Goal: Task Accomplishment & Management: Manage account settings

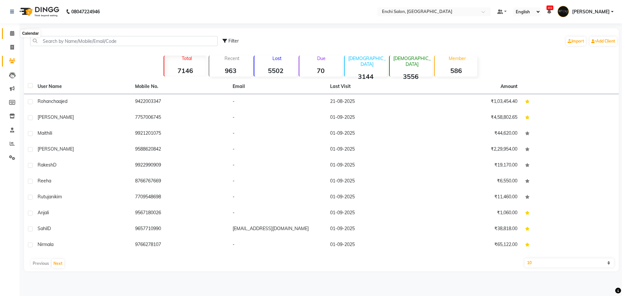
click at [12, 30] on span at bounding box center [11, 33] width 11 height 7
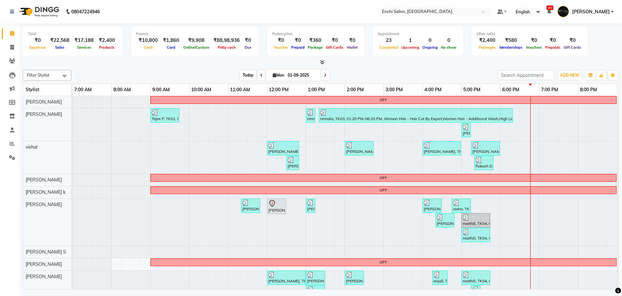
click at [240, 70] on span "Today" at bounding box center [248, 75] width 16 height 10
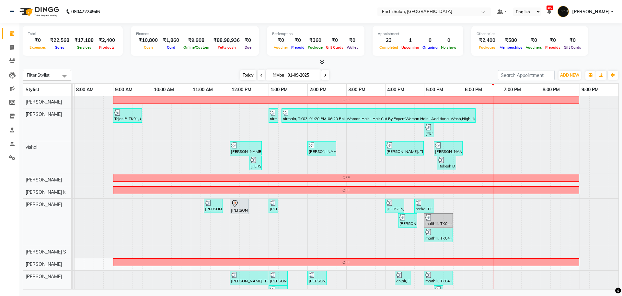
click at [253, 77] on span "Today" at bounding box center [248, 75] width 16 height 10
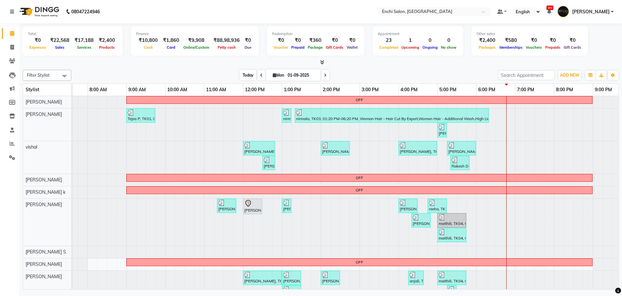
click at [242, 75] on span "Today" at bounding box center [248, 75] width 16 height 10
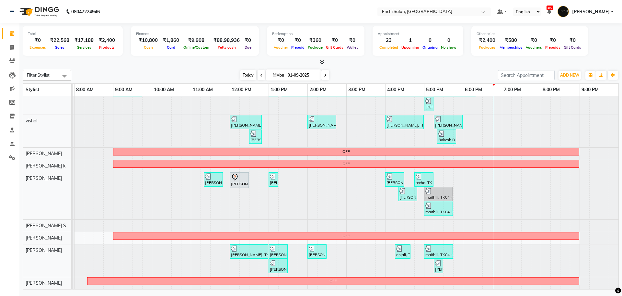
click at [243, 77] on span "Today" at bounding box center [248, 75] width 16 height 10
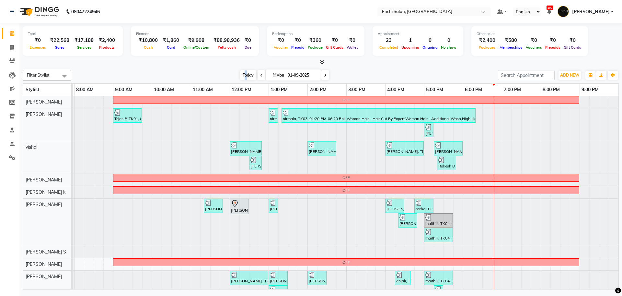
click at [244, 72] on span "Today" at bounding box center [248, 75] width 16 height 10
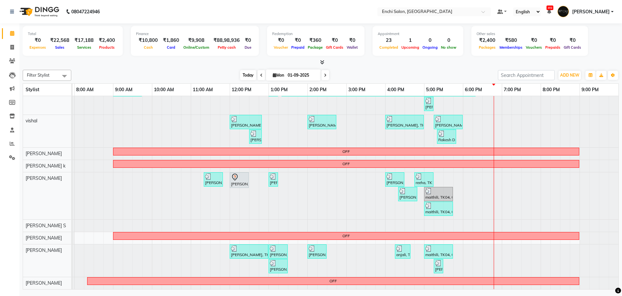
click at [254, 75] on span "Today" at bounding box center [248, 75] width 16 height 10
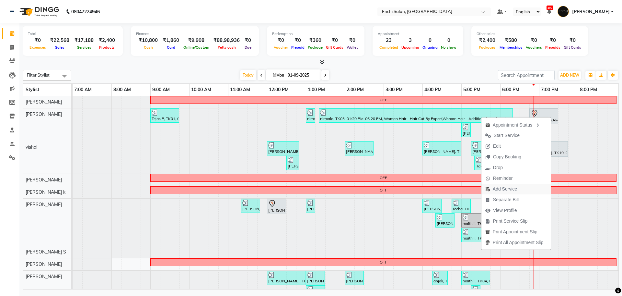
click at [505, 186] on span "Add Service" at bounding box center [505, 188] width 24 height 7
select select "604"
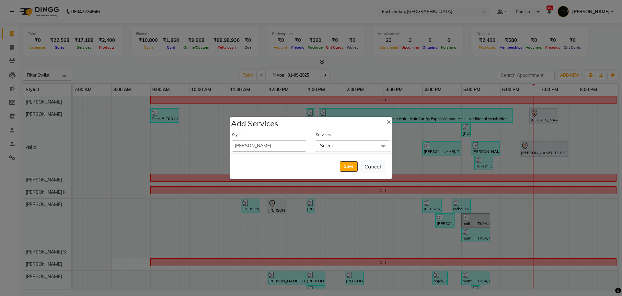
click at [338, 147] on span "Select" at bounding box center [353, 145] width 74 height 11
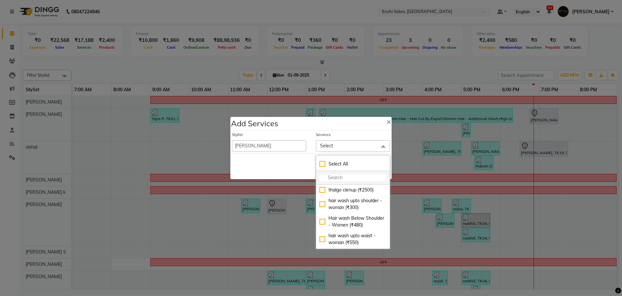
click at [341, 179] on input "multiselect-search" at bounding box center [353, 177] width 67 height 7
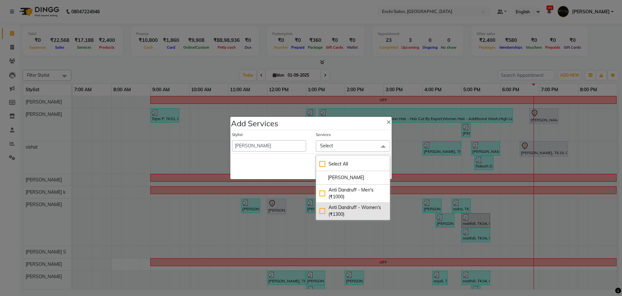
type input "dan"
click at [351, 210] on div "Anti Dandruff - Women's (₹1300)" at bounding box center [353, 211] width 67 height 14
checkbox input "true"
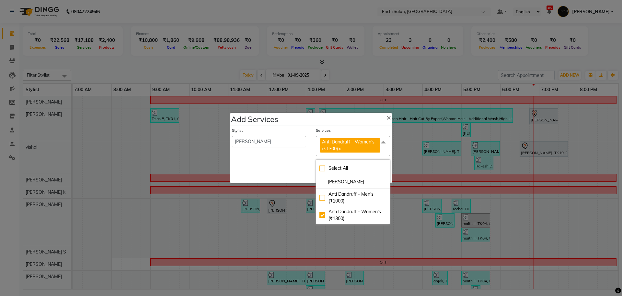
click at [292, 167] on div "Save Cancel" at bounding box center [310, 171] width 161 height 26
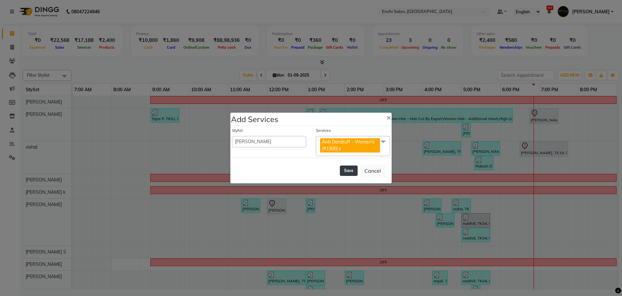
click at [349, 169] on button "Save" at bounding box center [349, 170] width 18 height 10
select select "18224"
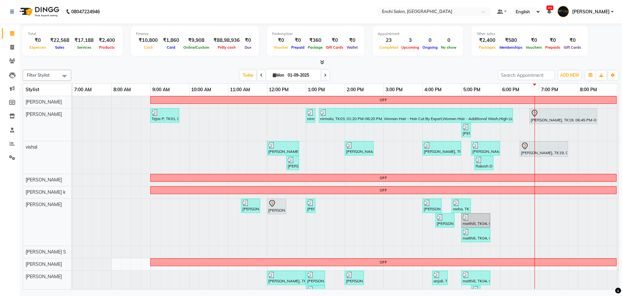
click at [324, 73] on icon at bounding box center [325, 75] width 3 height 4
type input "02-09-2025"
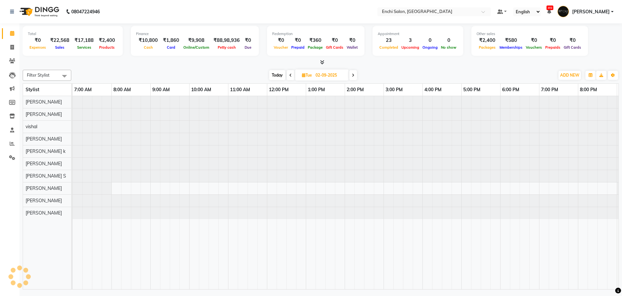
scroll to position [0, 37]
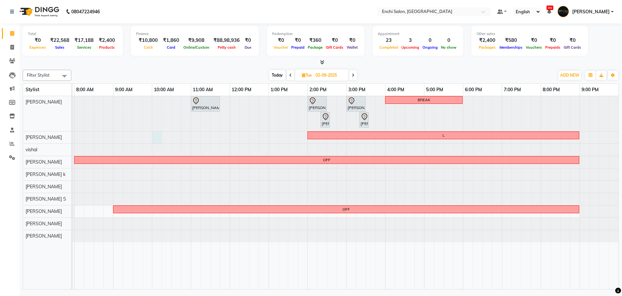
click at [35, 137] on div at bounding box center [35, 137] width 0 height 12
select select "604"
select select "tentative"
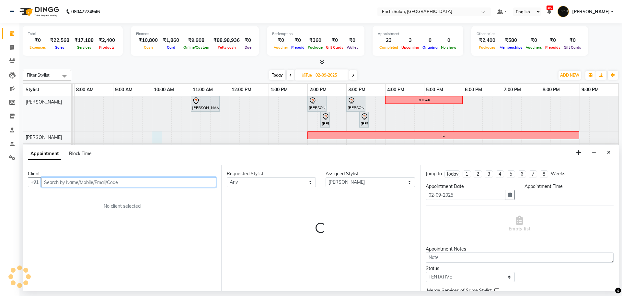
select select "600"
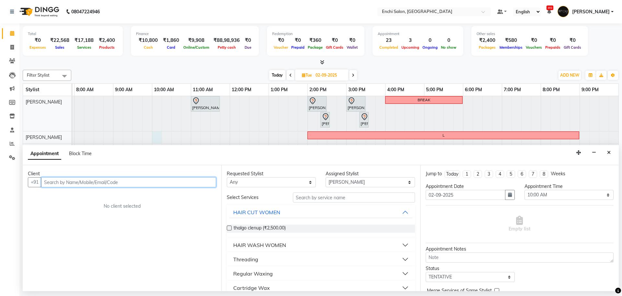
click at [103, 181] on input "text" at bounding box center [128, 182] width 175 height 10
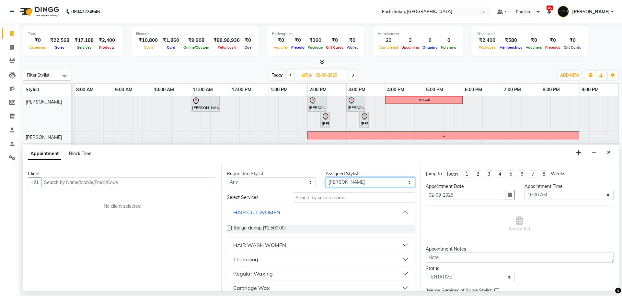
click at [347, 183] on select "Select Apurva k Arjun shinde jagdevi dudhni Kawaljit G Parmeshwar Sagar Adhav S…" at bounding box center [370, 182] width 89 height 10
click at [609, 151] on icon "Close" at bounding box center [609, 152] width 4 height 5
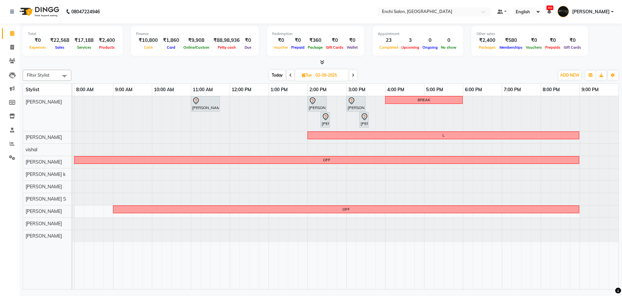
click at [352, 75] on icon at bounding box center [353, 75] width 3 height 4
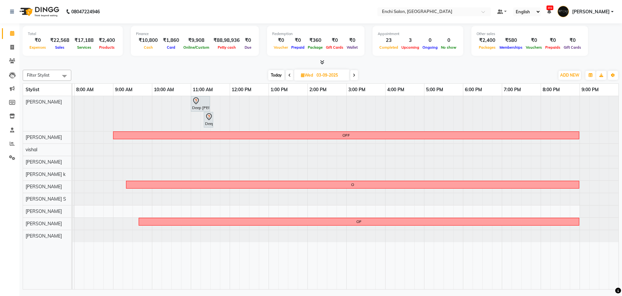
click at [357, 74] on span at bounding box center [354, 75] width 8 height 10
type input "04-09-2025"
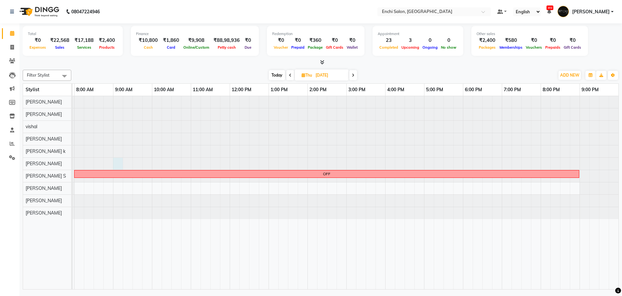
click at [35, 165] on div at bounding box center [35, 164] width 0 height 12
select select "25297"
select select "540"
select select "tentative"
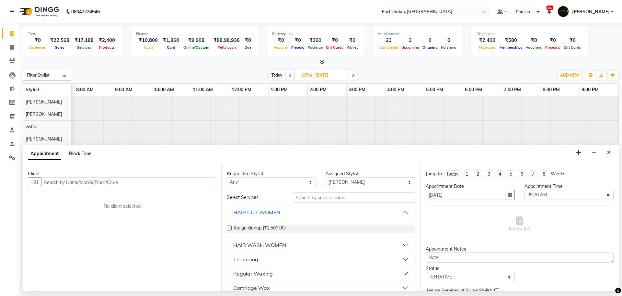
click at [85, 156] on span "Block Time" at bounding box center [80, 153] width 23 height 6
select select "25297"
select select "540"
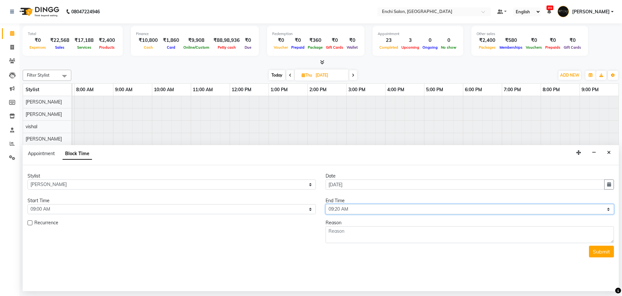
click at [333, 209] on select "Select 08:00 AM 08:20 AM 08:40 AM 09:00 AM 09:20 AM 09:40 AM 10:00 AM 10:20 AM …" at bounding box center [470, 209] width 288 height 10
select select "1260"
click at [326, 204] on select "Select 08:00 AM 08:20 AM 08:40 AM 09:00 AM 09:20 AM 09:40 AM 10:00 AM 10:20 AM …" at bounding box center [470, 209] width 288 height 10
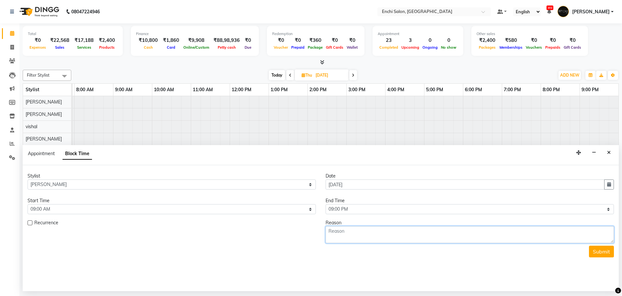
click at [349, 232] on textarea at bounding box center [470, 234] width 288 height 17
type textarea "off"
click at [603, 252] on button "Submit" at bounding box center [601, 251] width 25 height 12
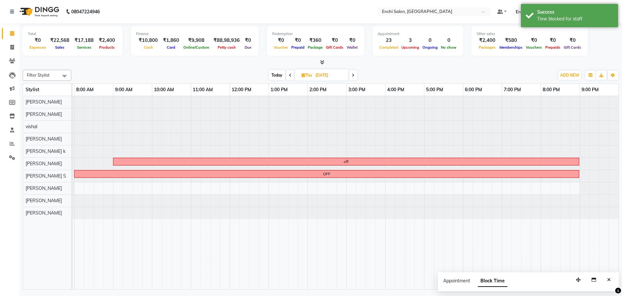
click at [273, 76] on span "Today" at bounding box center [277, 75] width 16 height 10
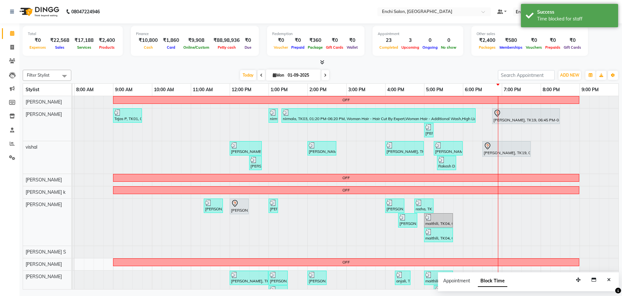
click at [323, 76] on span at bounding box center [326, 75] width 8 height 10
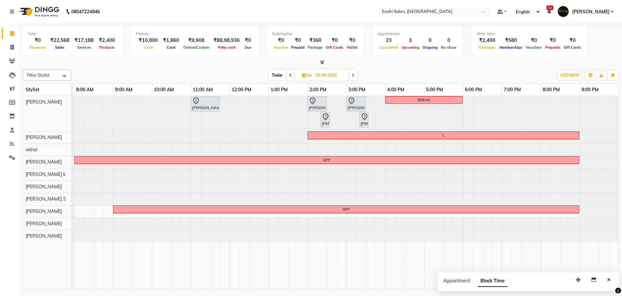
click at [276, 77] on span "Today" at bounding box center [277, 75] width 16 height 10
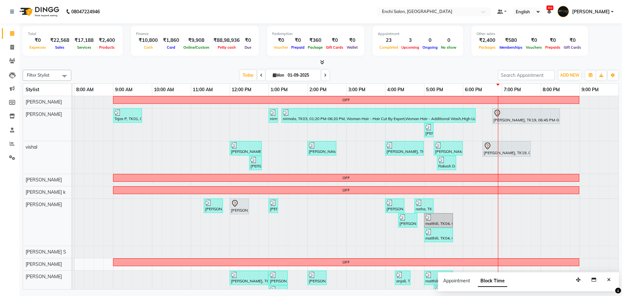
click at [322, 74] on span at bounding box center [326, 75] width 8 height 10
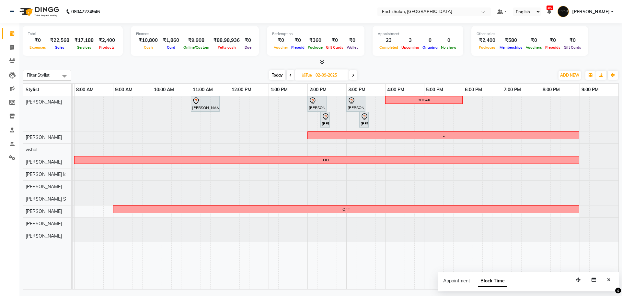
click at [278, 73] on span "Today" at bounding box center [277, 75] width 16 height 10
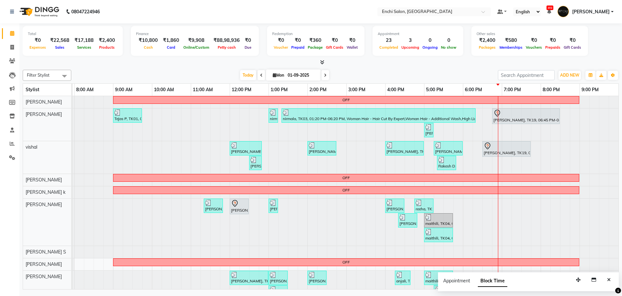
click at [323, 76] on span at bounding box center [326, 75] width 8 height 10
type input "02-09-2025"
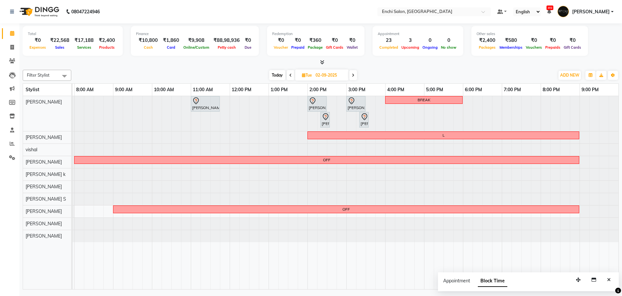
click at [35, 139] on div at bounding box center [35, 137] width 0 height 12
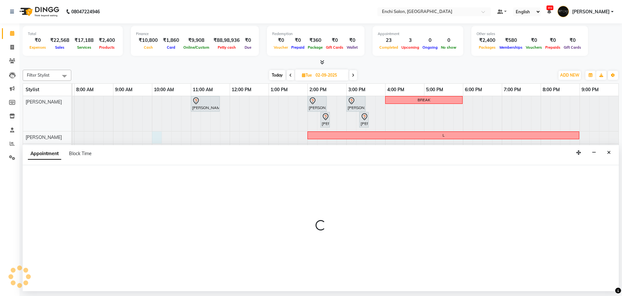
select select "604"
select select "600"
select select "tentative"
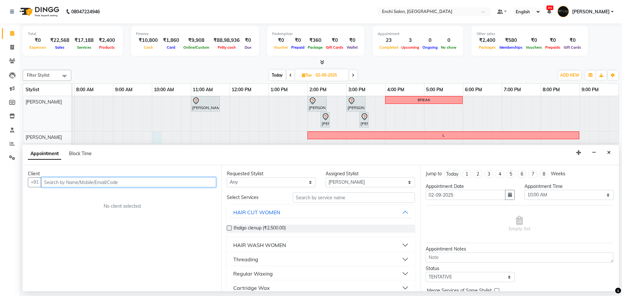
click at [103, 183] on input "text" at bounding box center [128, 182] width 175 height 10
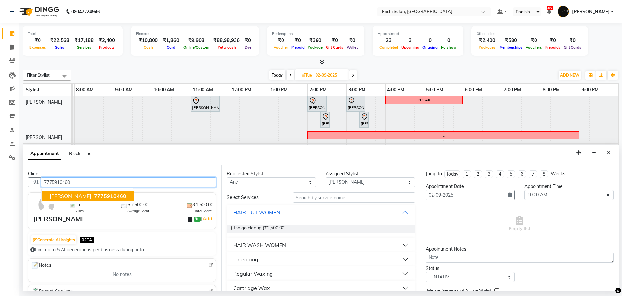
click at [94, 197] on span "7775910460" at bounding box center [110, 196] width 32 height 6
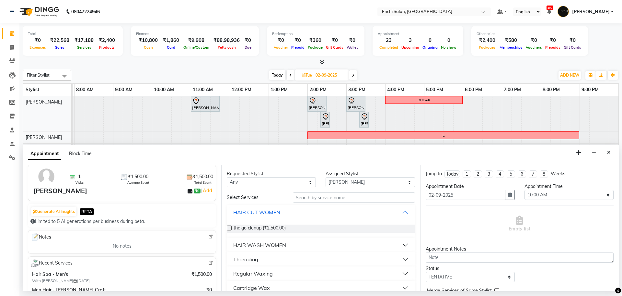
scroll to position [41, 0]
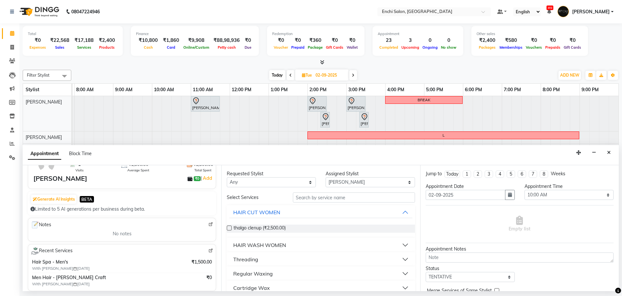
type input "7775910460"
click at [322, 198] on input "text" at bounding box center [354, 197] width 122 height 10
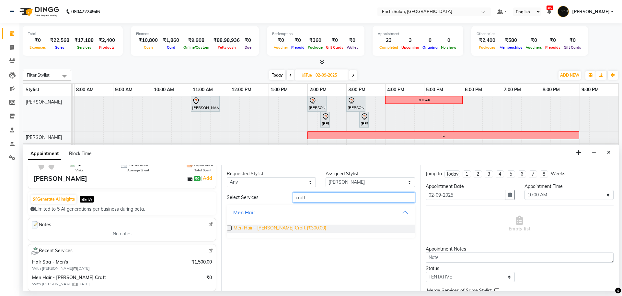
type input "craft"
drag, startPoint x: 264, startPoint y: 228, endPoint x: 272, endPoint y: 223, distance: 9.9
click at [264, 227] on span "Men Hair - Beard Craft (₹300.00)" at bounding box center [280, 228] width 93 height 8
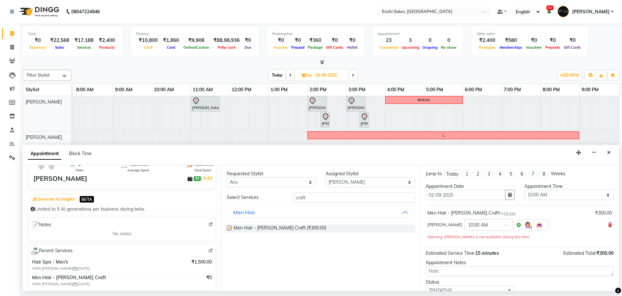
checkbox input "false"
click at [350, 180] on select "Select Apurva k Arjun shinde jagdevi dudhni Kawaljit G Parmeshwar Sagar Adhav S…" at bounding box center [370, 182] width 89 height 10
select select "11953"
click at [326, 177] on select "Select Apurva k Arjun shinde jagdevi dudhni Kawaljit G Parmeshwar Sagar Adhav S…" at bounding box center [370, 182] width 89 height 10
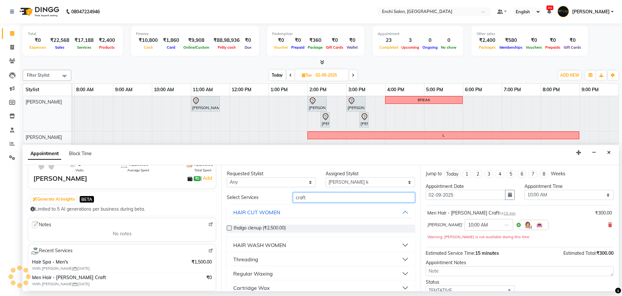
click at [329, 200] on input "craft" at bounding box center [354, 197] width 122 height 10
click at [328, 200] on input "craft" at bounding box center [354, 197] width 122 height 10
type input "eye"
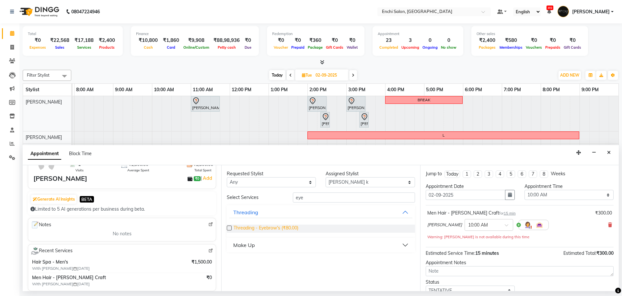
click at [273, 228] on span "Threading - Eyebrow's (₹80.00)" at bounding box center [266, 228] width 65 height 8
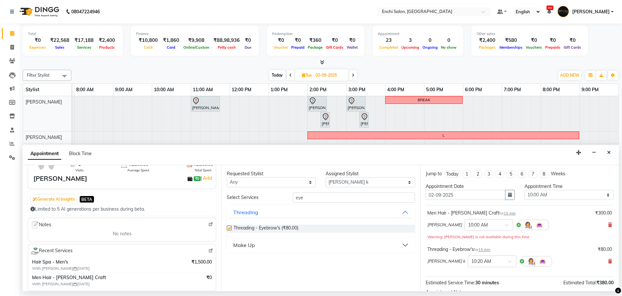
checkbox input "false"
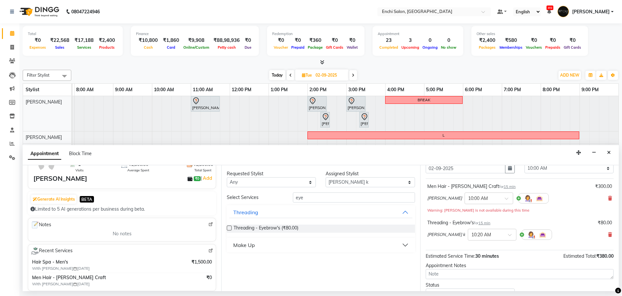
scroll to position [75, 0]
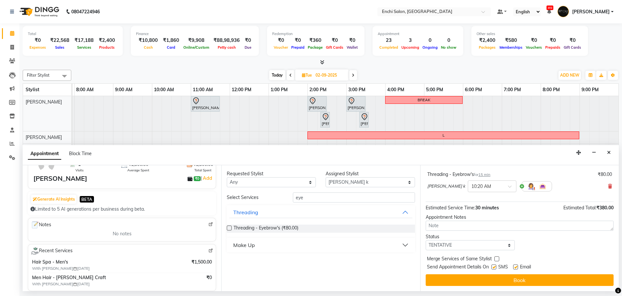
click at [520, 282] on button "Book" at bounding box center [520, 280] width 188 height 12
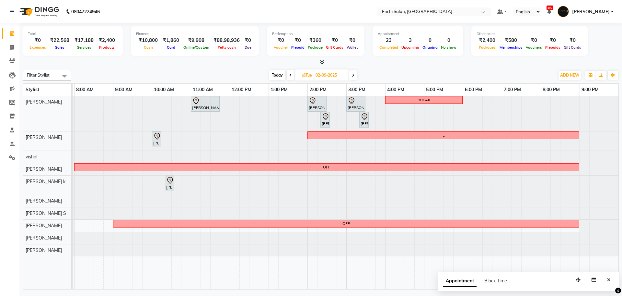
click at [351, 74] on span at bounding box center [353, 75] width 8 height 10
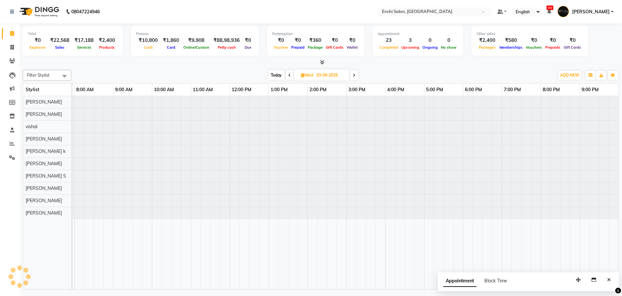
scroll to position [0, 37]
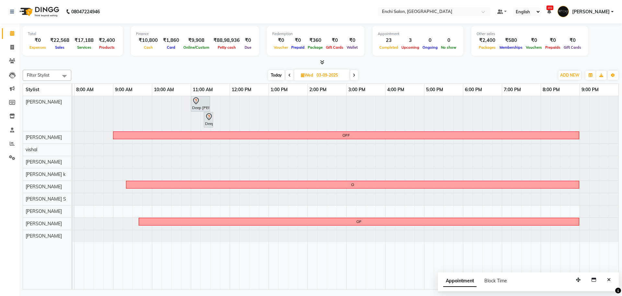
click at [353, 71] on span at bounding box center [354, 75] width 8 height 10
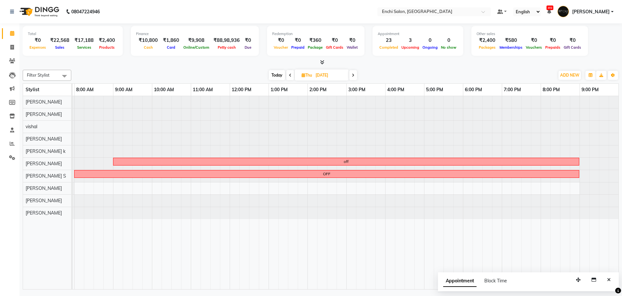
click at [354, 75] on icon at bounding box center [353, 75] width 3 height 4
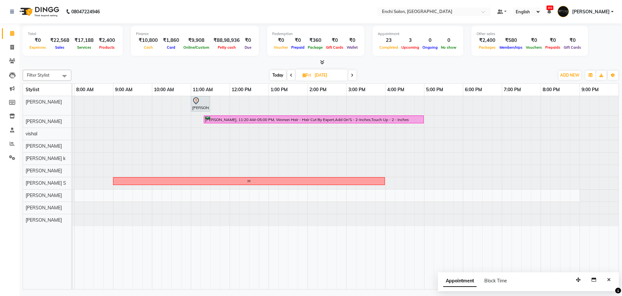
click at [293, 74] on span at bounding box center [292, 75] width 8 height 10
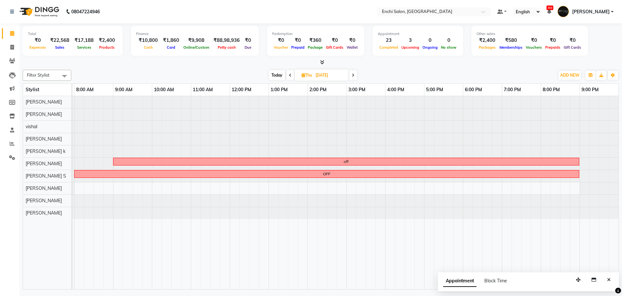
click at [273, 76] on span "Today" at bounding box center [277, 75] width 16 height 10
type input "01-09-2025"
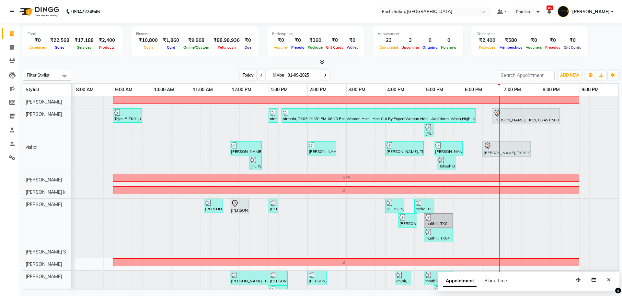
click at [242, 77] on span "Today" at bounding box center [248, 75] width 16 height 10
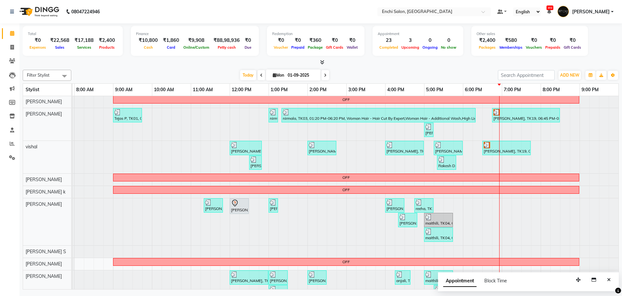
scroll to position [32, 0]
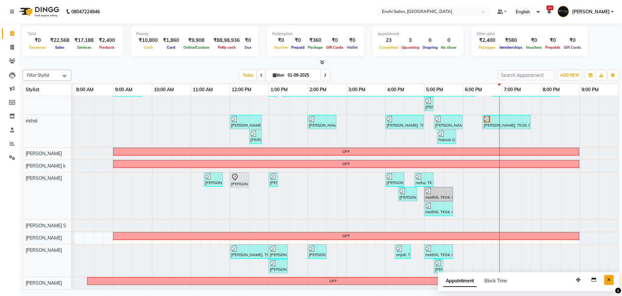
click at [612, 283] on button "Close" at bounding box center [609, 280] width 9 height 10
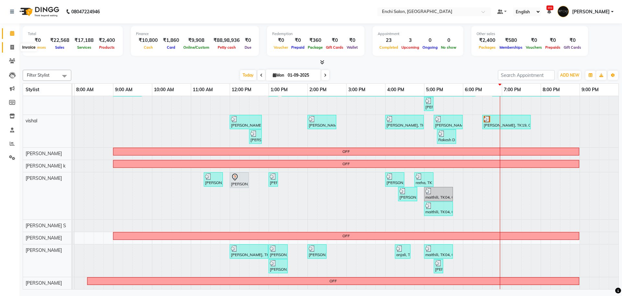
click at [10, 46] on span at bounding box center [11, 47] width 11 height 7
select select "service"
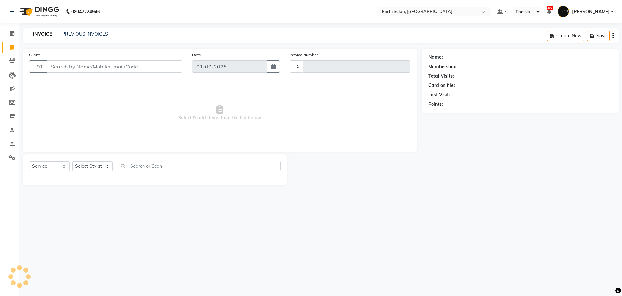
type input "3436"
select select "10"
click at [93, 62] on input "Client" at bounding box center [115, 66] width 136 height 12
click at [83, 168] on select "Select Stylist Akshay Apurva k Arjun shinde Enchi salon jagdevi dudhni Kawaljit…" at bounding box center [92, 166] width 41 height 10
select select "25297"
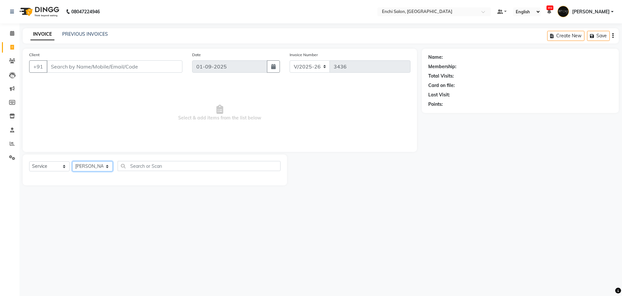
click at [72, 161] on select "Select Stylist Akshay Apurva k Arjun shinde Enchi salon jagdevi dudhni Kawaljit…" at bounding box center [92, 166] width 41 height 10
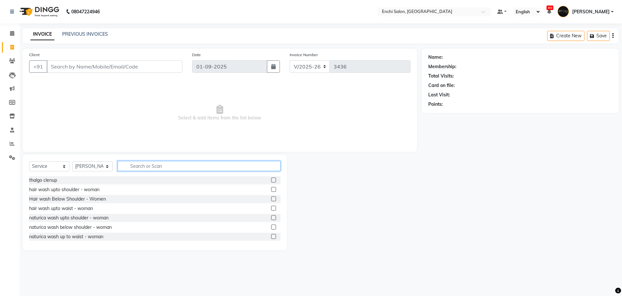
click at [134, 170] on input "text" at bounding box center [199, 166] width 163 height 10
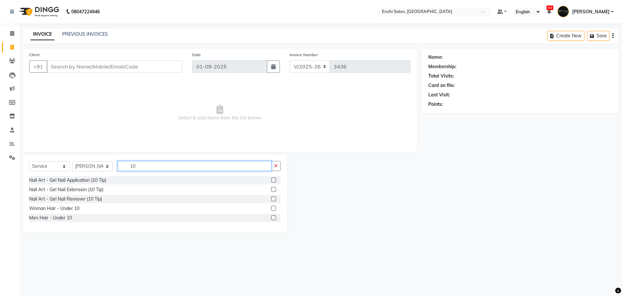
type input "10"
click at [273, 216] on label at bounding box center [273, 217] width 5 height 5
click at [273, 216] on input "checkbox" at bounding box center [273, 218] width 4 height 4
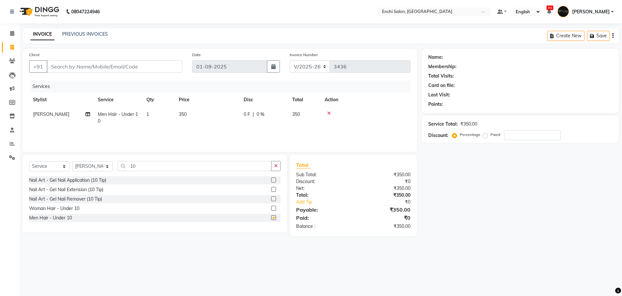
checkbox input "false"
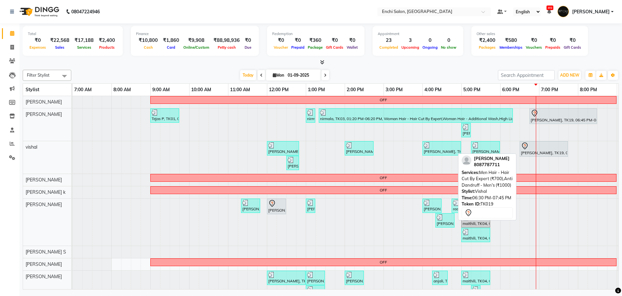
click at [529, 147] on div at bounding box center [544, 146] width 46 height 8
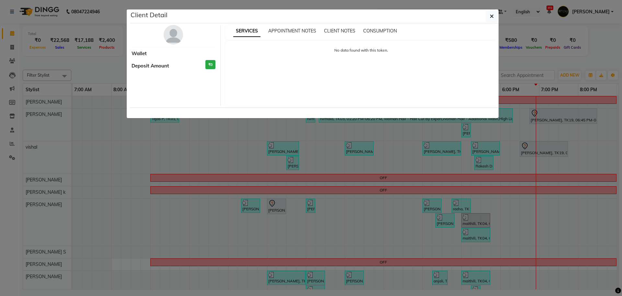
select select "7"
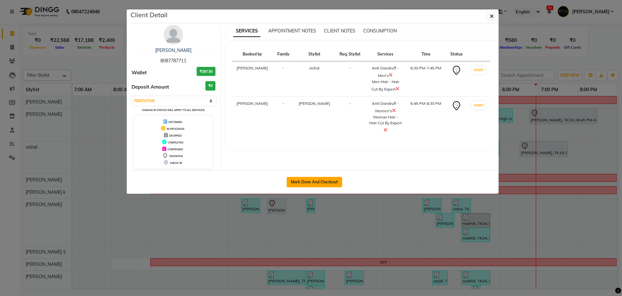
click at [314, 180] on button "Mark Done And Checkout" at bounding box center [314, 182] width 55 height 10
select select "service"
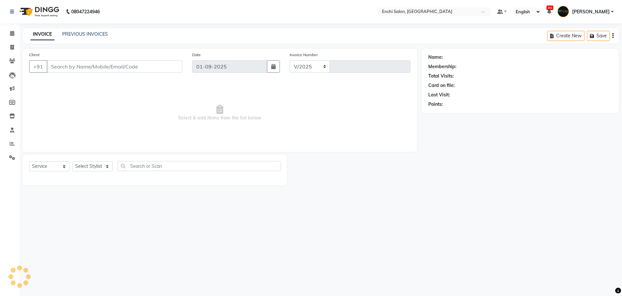
select select "10"
type input "3436"
type input "8087787711"
select select "16329"
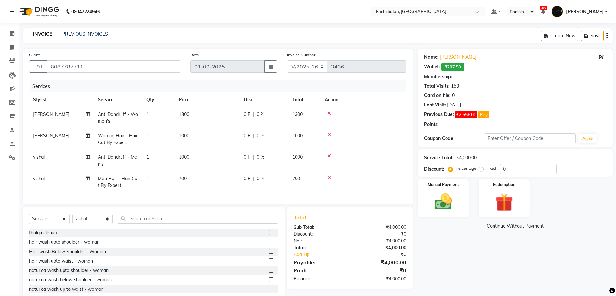
type input "20"
select select "1: Object"
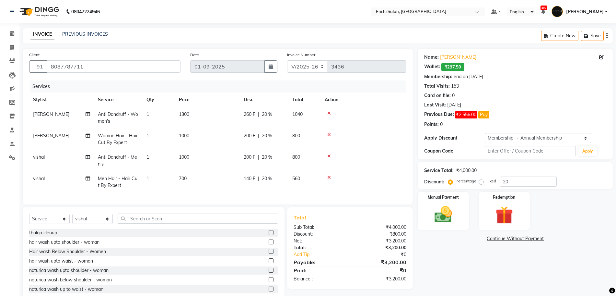
click at [113, 109] on td "Anti Dandruff - Women's" at bounding box center [118, 117] width 49 height 21
select select "604"
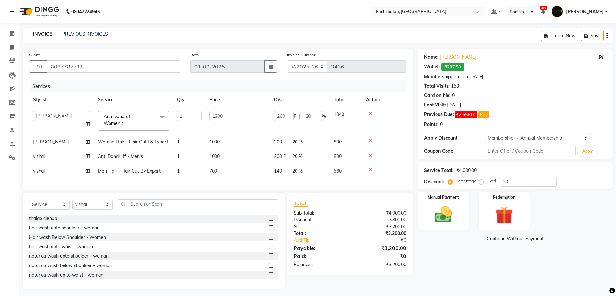
click at [113, 116] on span "Anti Dandruff - Women's" at bounding box center [119, 119] width 31 height 13
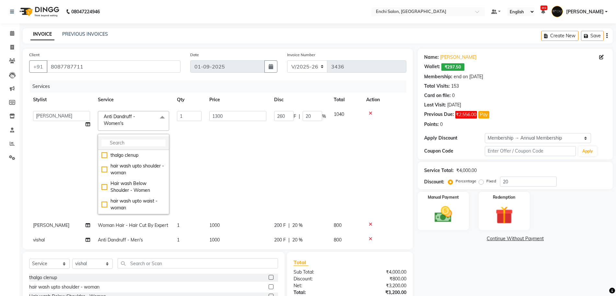
click at [118, 144] on input "multiselect-search" at bounding box center [133, 142] width 64 height 7
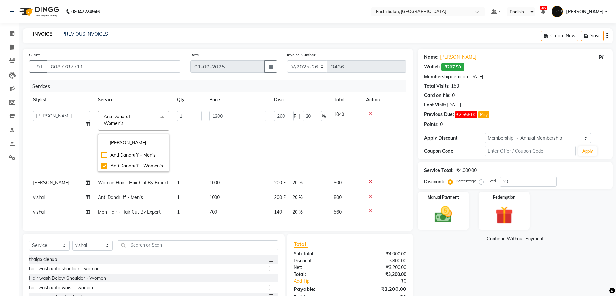
type input "DAN"
click at [238, 140] on td "1300" at bounding box center [238, 141] width 65 height 68
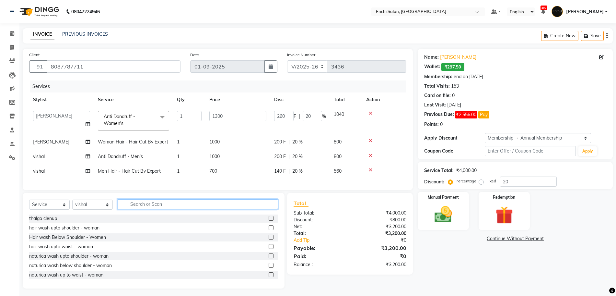
click at [208, 208] on input "text" at bounding box center [198, 204] width 160 height 10
type input "NAIL"
click at [269, 239] on label at bounding box center [271, 236] width 5 height 5
click at [269, 239] on input "checkbox" at bounding box center [271, 237] width 4 height 4
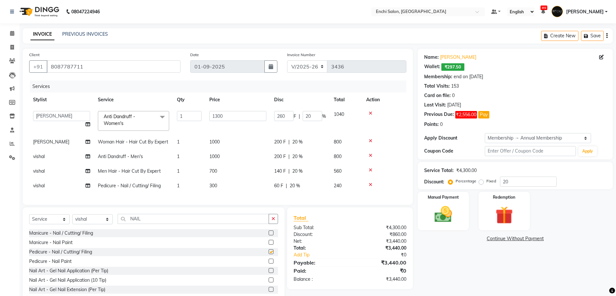
checkbox input "false"
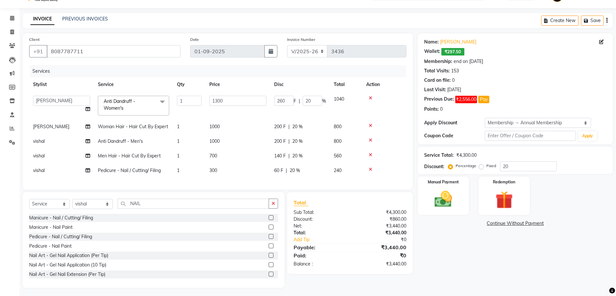
scroll to position [23, 0]
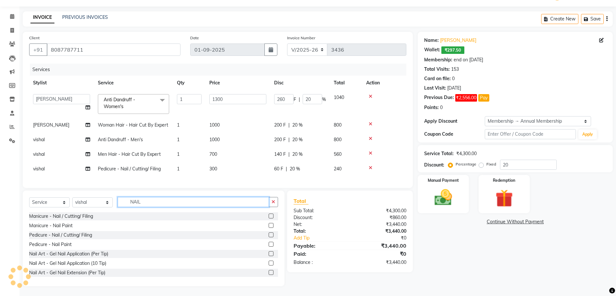
click at [144, 202] on input "NAIL" at bounding box center [193, 202] width 151 height 10
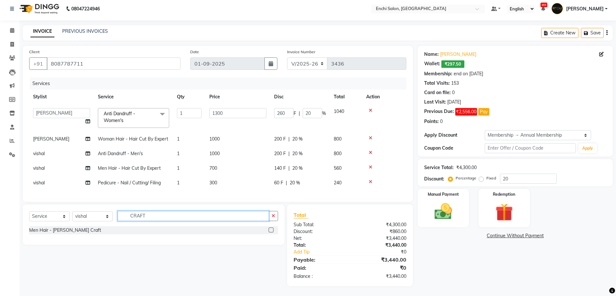
type input "CRAFT"
click at [271, 227] on label at bounding box center [271, 229] width 5 height 5
click at [271, 228] on input "checkbox" at bounding box center [271, 230] width 4 height 4
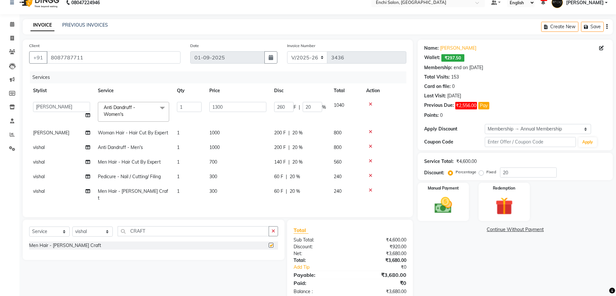
checkbox input "false"
click at [33, 175] on td "vishal" at bounding box center [61, 176] width 65 height 15
select select "16329"
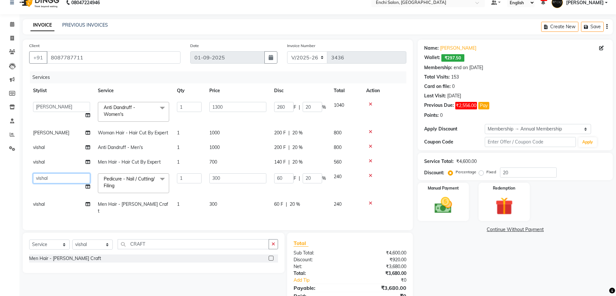
click at [39, 178] on select "Akshay Apurva k Arjun shinde Enchi salon jagdevi dudhni Kawaljit G mahee ghule …" at bounding box center [61, 178] width 57 height 10
select select "11952"
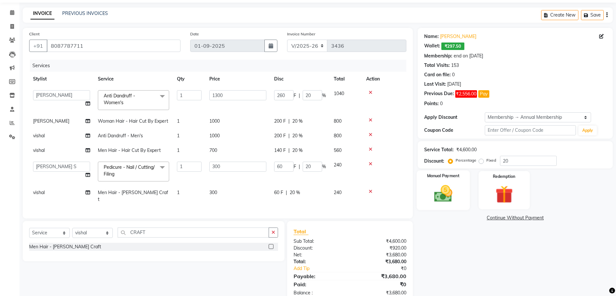
scroll to position [30, 0]
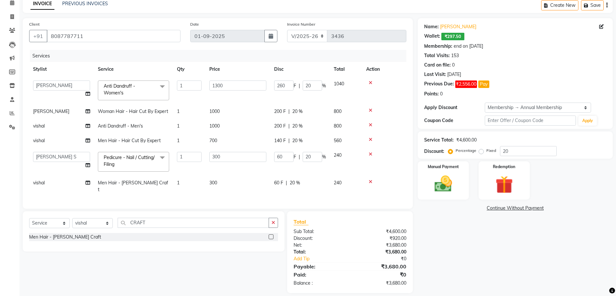
click at [517, 259] on div "Name: Snehal Patil - Nikam Wallet: ₹297.50 Membership: end on 17-01-2026 Total …" at bounding box center [518, 155] width 200 height 275
click at [453, 188] on img at bounding box center [444, 183] width 30 height 21
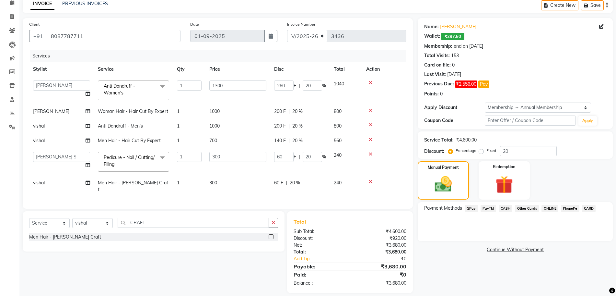
click at [467, 210] on span "GPay" at bounding box center [471, 208] width 13 height 7
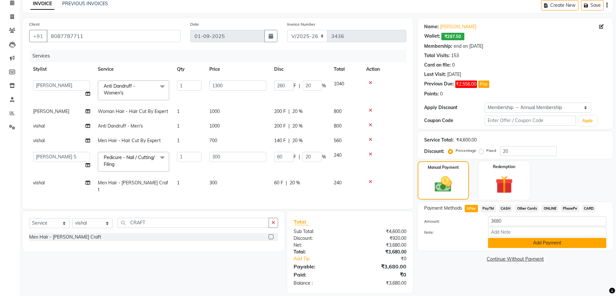
click at [544, 244] on button "Add Payment" at bounding box center [547, 243] width 118 height 10
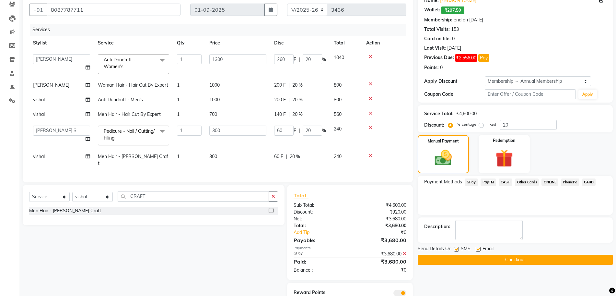
scroll to position [76, 0]
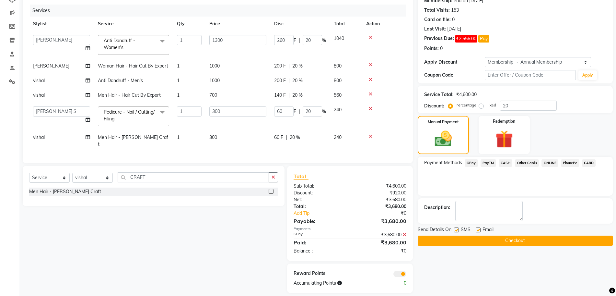
click at [476, 241] on button "Checkout" at bounding box center [515, 240] width 195 height 10
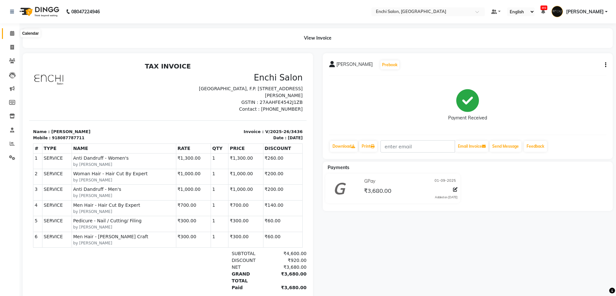
click at [16, 33] on span at bounding box center [11, 33] width 11 height 7
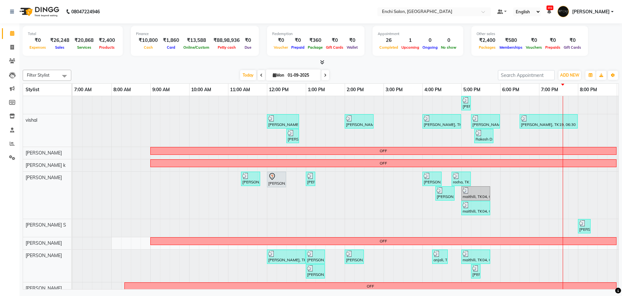
scroll to position [38, 0]
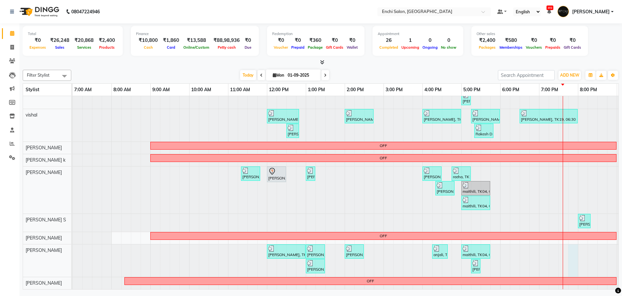
click at [73, 248] on div at bounding box center [73, 260] width 0 height 32
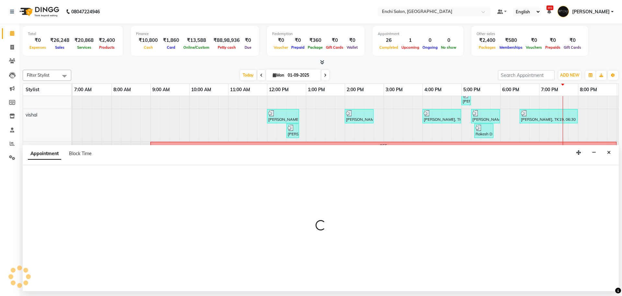
select select "65814"
select select "tentative"
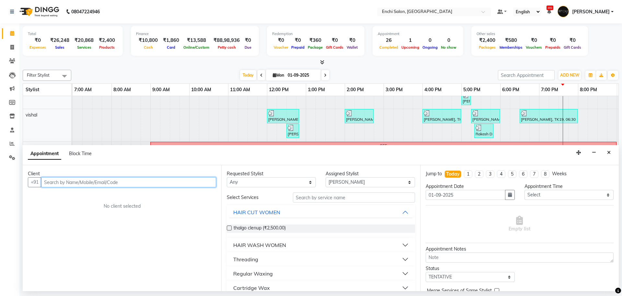
drag, startPoint x: 182, startPoint y: 179, endPoint x: 179, endPoint y: 174, distance: 5.7
click at [182, 178] on input "text" at bounding box center [128, 182] width 175 height 10
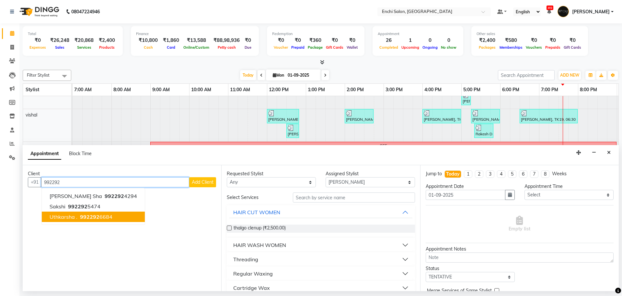
click at [103, 212] on button "uthkarsha . 992292 6684" at bounding box center [93, 216] width 103 height 10
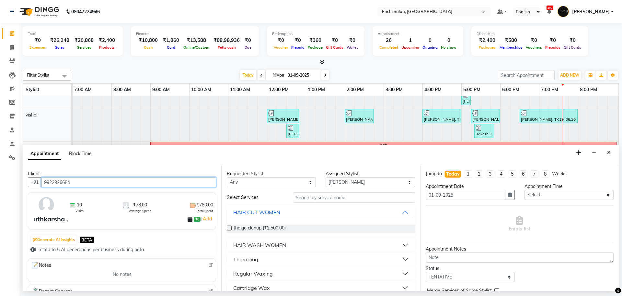
type input "9922926684"
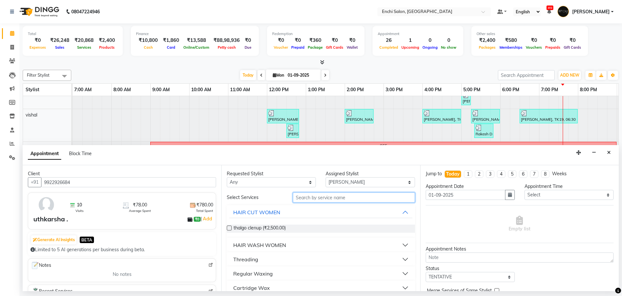
click at [331, 196] on input "text" at bounding box center [354, 197] width 122 height 10
type input "EYE"
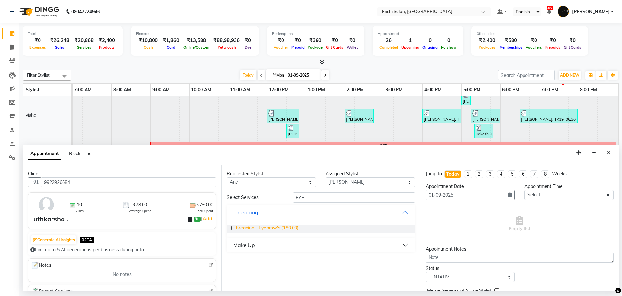
click at [275, 225] on span "Threading - Eyebrow's (₹80.00)" at bounding box center [266, 228] width 65 height 8
checkbox input "false"
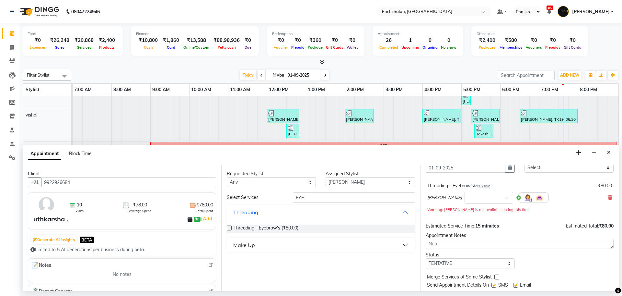
scroll to position [45, 0]
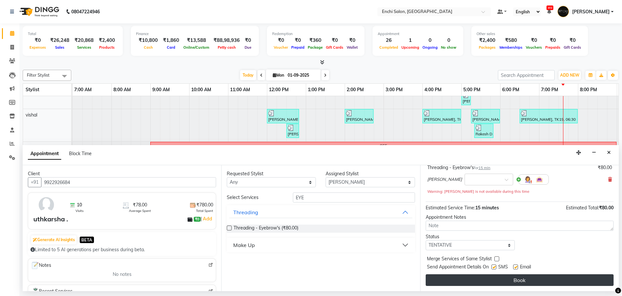
click at [504, 275] on button "Book" at bounding box center [520, 280] width 188 height 12
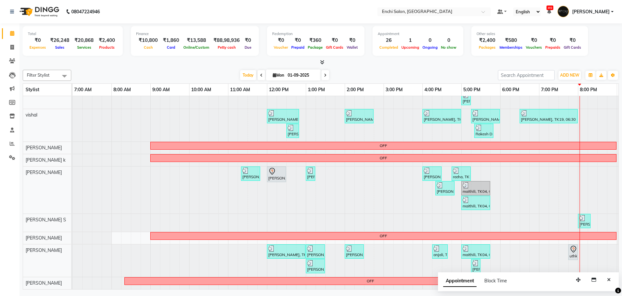
click at [594, 272] on div "Appointment Block Time" at bounding box center [528, 282] width 181 height 20
click at [608, 281] on icon "Close" at bounding box center [609, 279] width 4 height 5
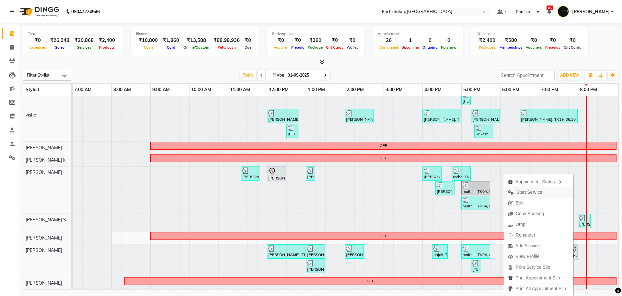
click at [541, 192] on span "Start Service" at bounding box center [525, 192] width 42 height 11
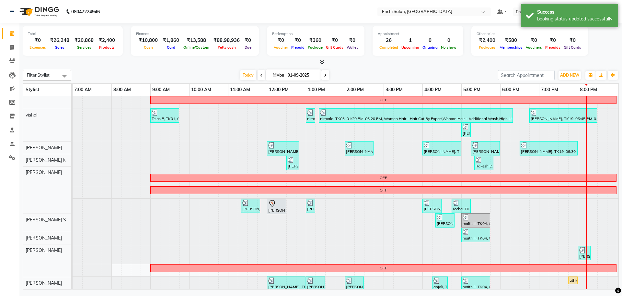
scroll to position [0, 0]
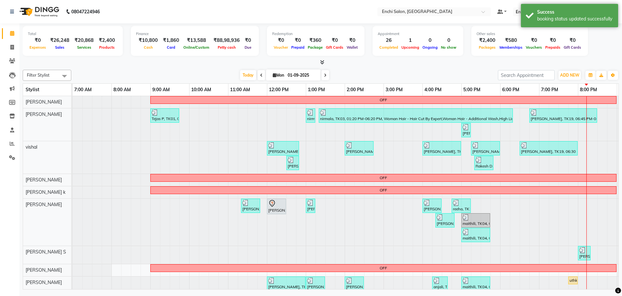
click at [324, 75] on icon at bounding box center [325, 75] width 3 height 4
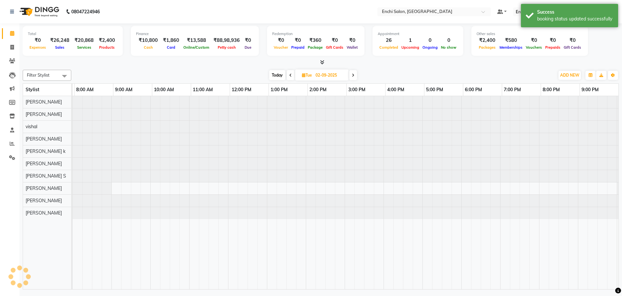
scroll to position [0, 37]
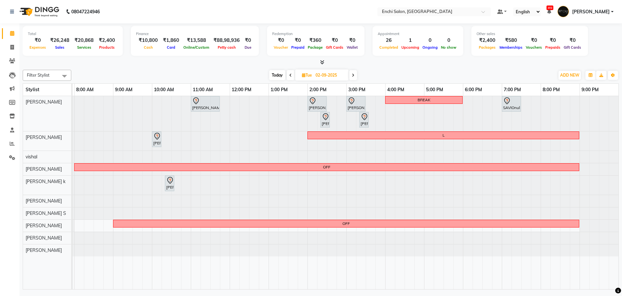
click at [276, 76] on span "Today" at bounding box center [277, 75] width 16 height 10
type input "01-09-2025"
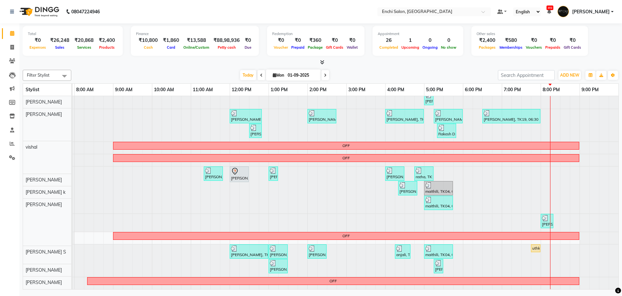
scroll to position [38, 0]
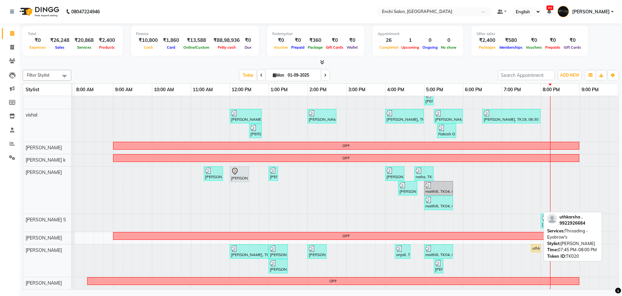
click at [535, 245] on div "uthkarsha ., TK20, 07:45 PM-08:00 PM, Threading - Eyebrow's" at bounding box center [536, 248] width 8 height 6
select select "1"
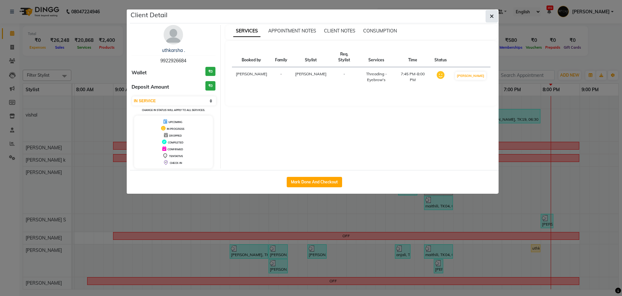
click at [496, 18] on button "button" at bounding box center [492, 16] width 12 height 12
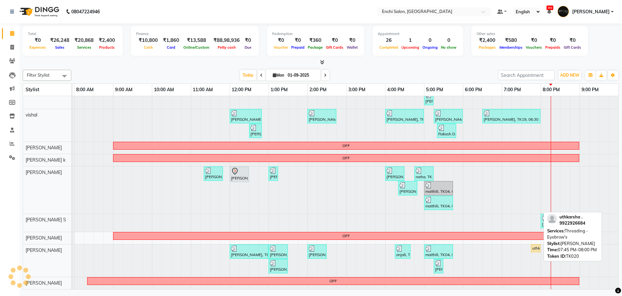
click at [538, 245] on div "uthkarsha ., TK20, 07:45 PM-08:00 PM, Threading - Eyebrow's" at bounding box center [536, 248] width 8 height 6
select select "1"
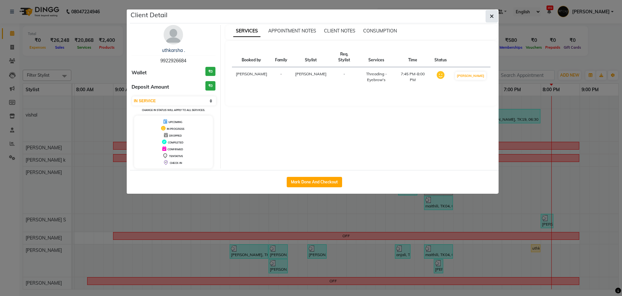
drag, startPoint x: 492, startPoint y: 15, endPoint x: 502, endPoint y: 9, distance: 11.3
click at [493, 15] on icon "button" at bounding box center [492, 16] width 4 height 5
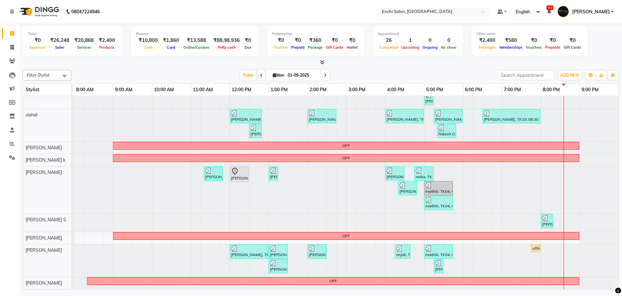
click at [327, 77] on span at bounding box center [326, 75] width 8 height 10
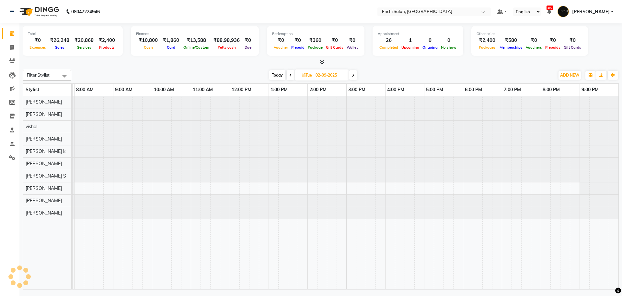
scroll to position [0, 0]
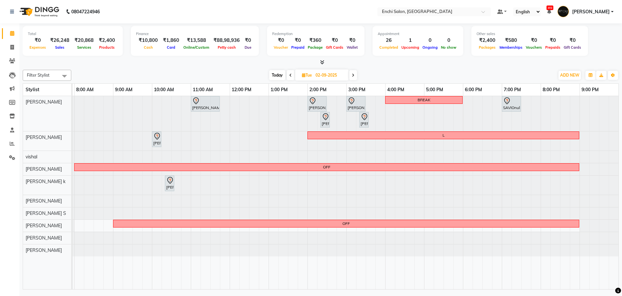
click at [274, 74] on span "Today" at bounding box center [277, 75] width 16 height 10
type input "01-09-2025"
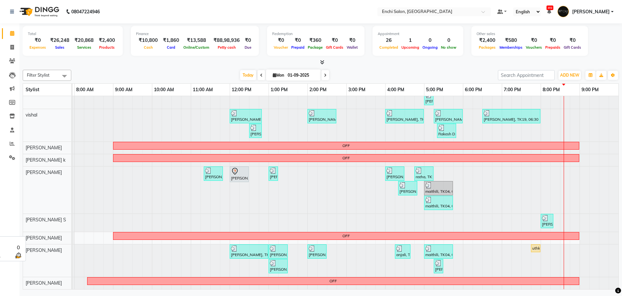
scroll to position [38, 37]
click at [35, 175] on div at bounding box center [35, 189] width 0 height 47
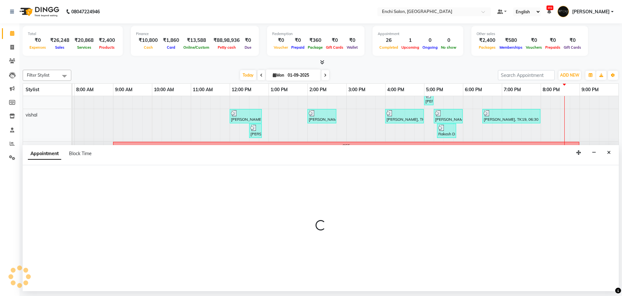
select select "25297"
select select "1140"
select select "tentative"
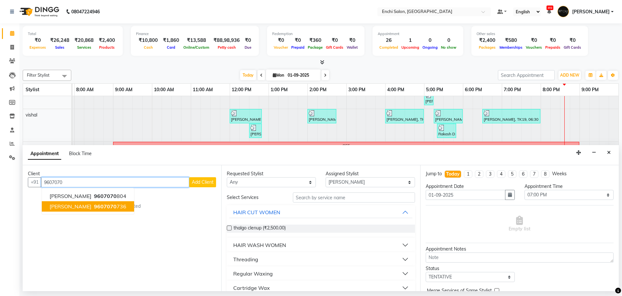
click at [69, 208] on span "swapnil gandhi" at bounding box center [71, 206] width 42 height 6
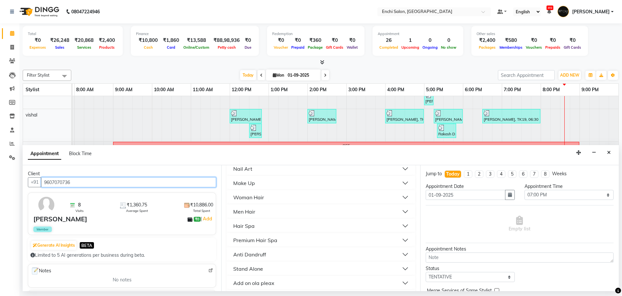
scroll to position [284, 0]
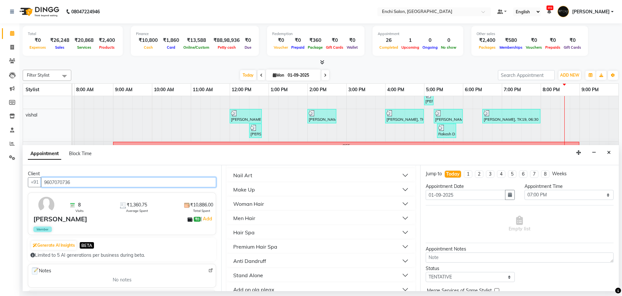
type input "9607070736"
drag, startPoint x: 248, startPoint y: 215, endPoint x: 247, endPoint y: 224, distance: 9.4
click at [248, 217] on div "Men Hair" at bounding box center [244, 218] width 22 height 8
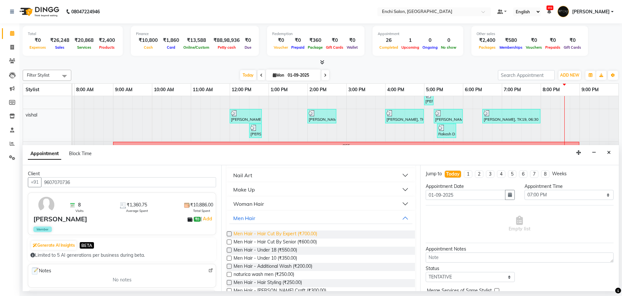
click at [264, 235] on span "Men Hair - Hair Cut By Expert (₹700.00)" at bounding box center [276, 234] width 84 height 8
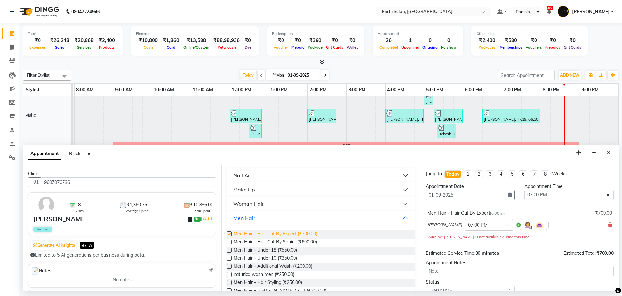
checkbox input "false"
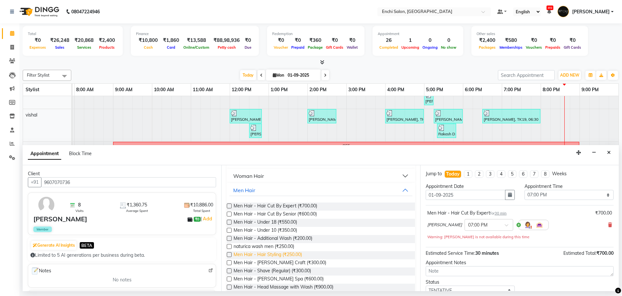
scroll to position [324, 0]
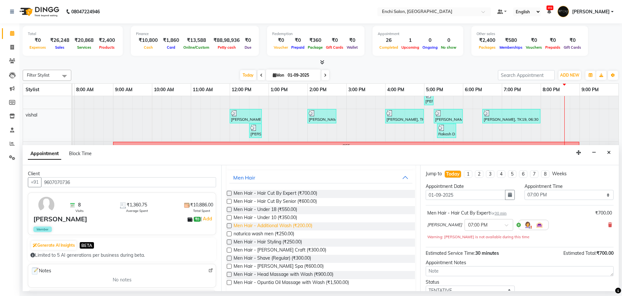
click at [236, 226] on span "Men Hair - Additional Wash (₹200.00)" at bounding box center [273, 226] width 79 height 8
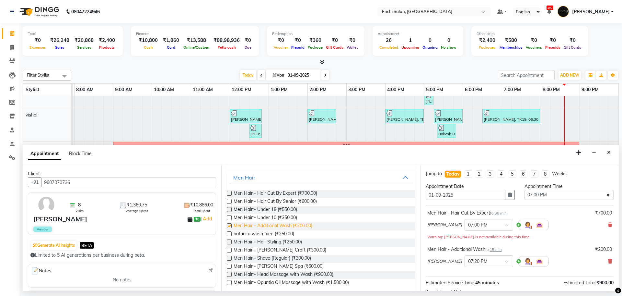
checkbox input "false"
click at [259, 249] on span "Men Hair - Beard Craft (₹300.00)" at bounding box center [280, 250] width 93 height 8
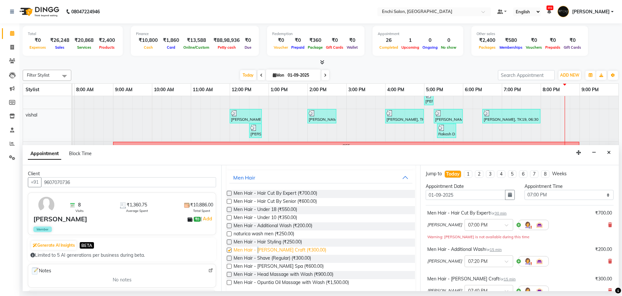
checkbox input "false"
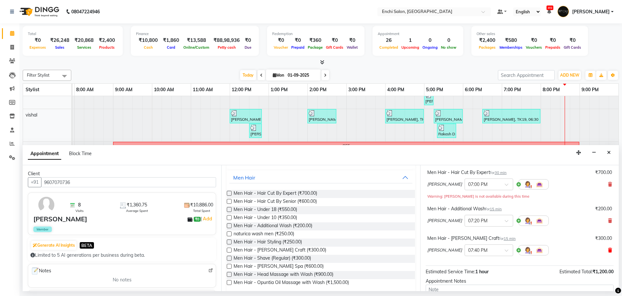
click at [608, 249] on icon at bounding box center [610, 250] width 4 height 5
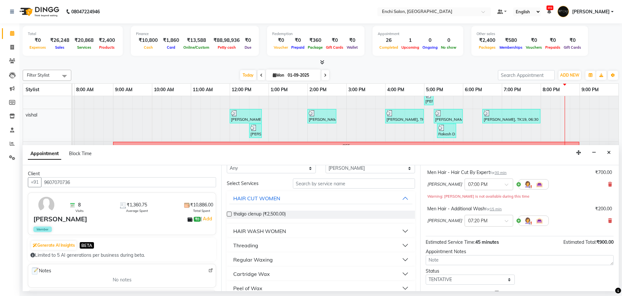
scroll to position [0, 0]
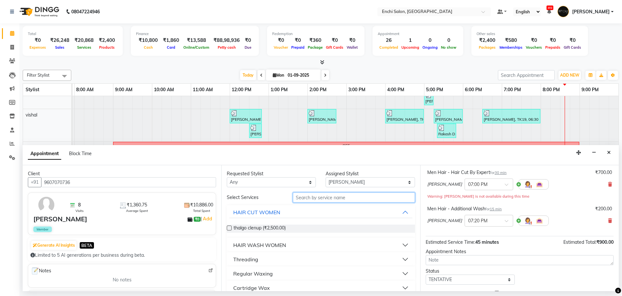
click at [308, 196] on input "text" at bounding box center [354, 197] width 122 height 10
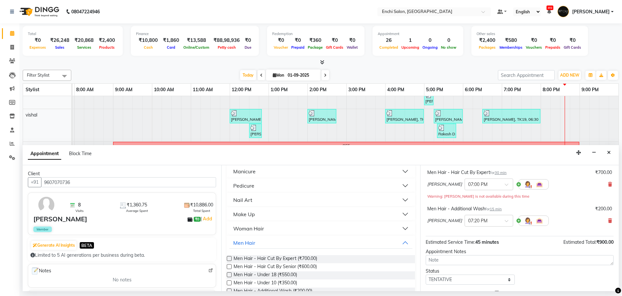
scroll to position [324, 0]
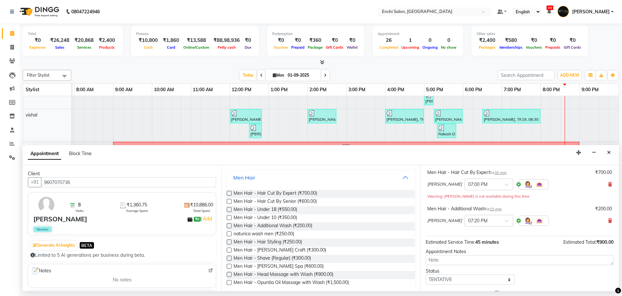
drag, startPoint x: 258, startPoint y: 177, endPoint x: 259, endPoint y: 189, distance: 11.4
click at [258, 177] on button "Men Hair" at bounding box center [320, 177] width 183 height 12
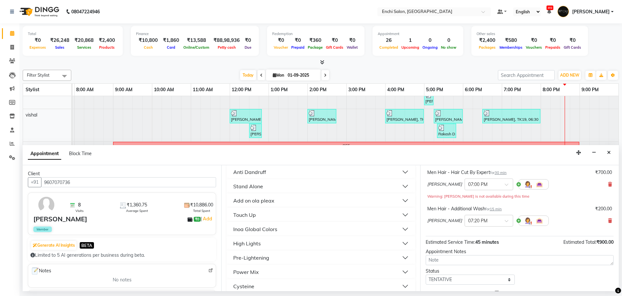
scroll to position [365, 0]
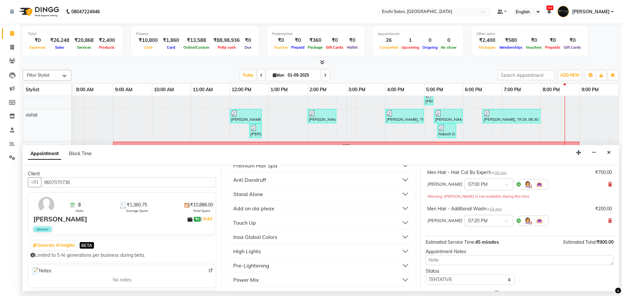
click at [256, 237] on div "Inoa Global Colors" at bounding box center [255, 237] width 44 height 8
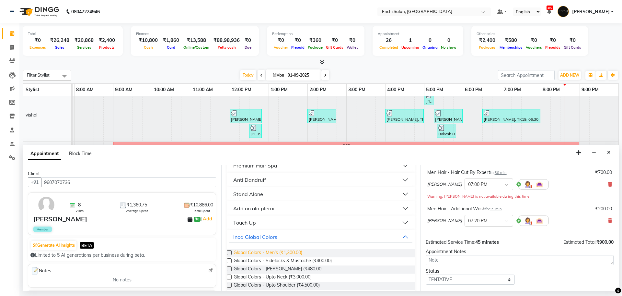
click at [269, 251] on span "Global Colors - Men's (₹1,300.00)" at bounding box center [268, 253] width 69 height 8
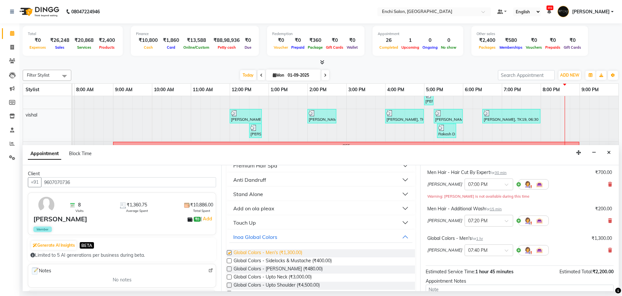
checkbox input "false"
click at [269, 234] on div "Inoa Global Colors" at bounding box center [255, 237] width 44 height 8
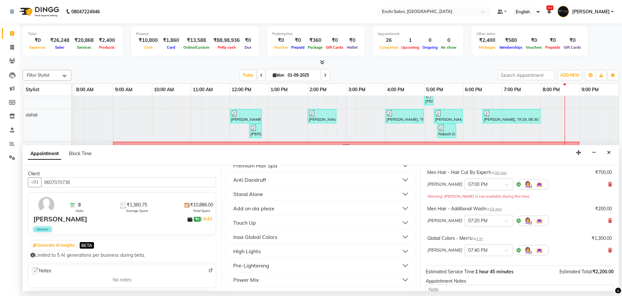
click at [262, 208] on div "Add on ola pleax" at bounding box center [253, 208] width 41 height 8
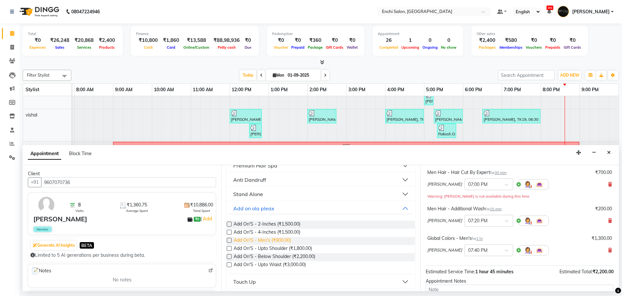
click at [263, 239] on span "Add On'S - Men's (₹900.00)" at bounding box center [262, 241] width 57 height 8
checkbox input "false"
click at [279, 207] on button "Add on ola pleax" at bounding box center [320, 208] width 183 height 12
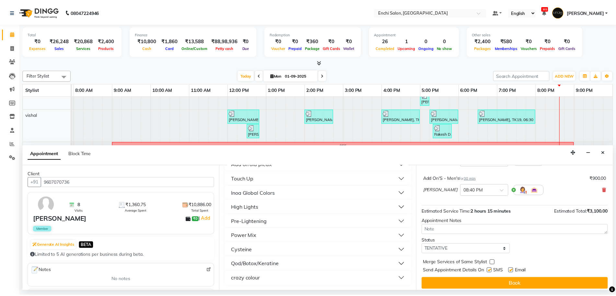
scroll to position [134, 0]
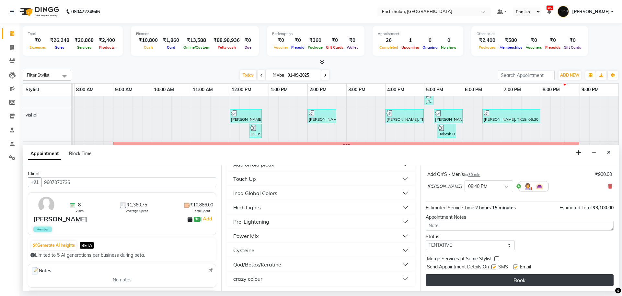
click at [459, 279] on button "Book" at bounding box center [520, 280] width 188 height 12
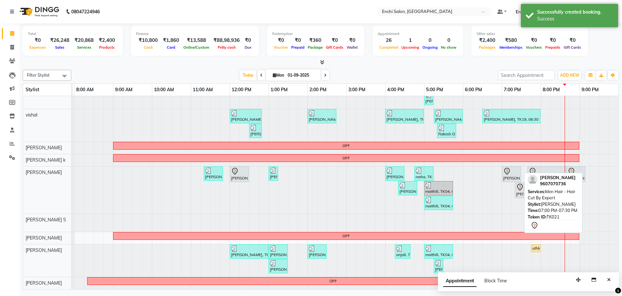
click at [511, 168] on div at bounding box center [511, 171] width 17 height 8
select select "7"
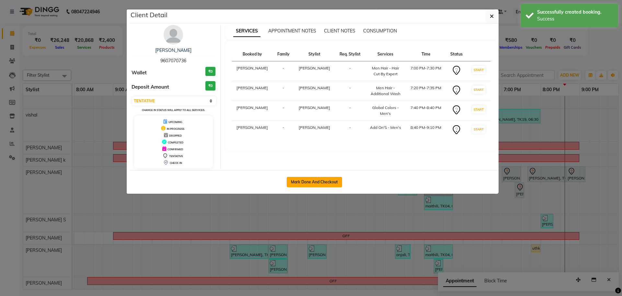
click at [315, 183] on button "Mark Done And Checkout" at bounding box center [314, 182] width 55 height 10
select select "10"
select select "service"
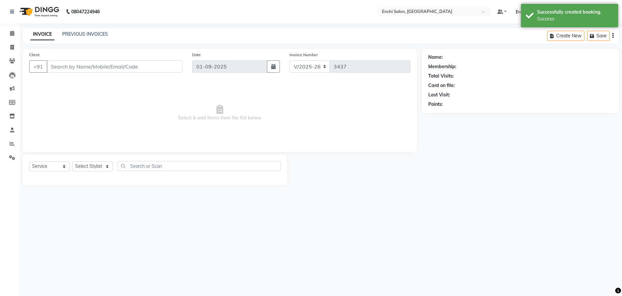
type input "9607070736"
select select "25297"
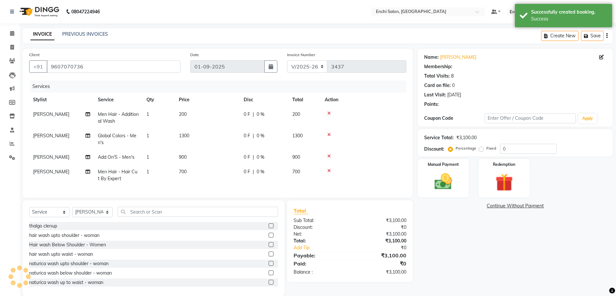
select select "1: Object"
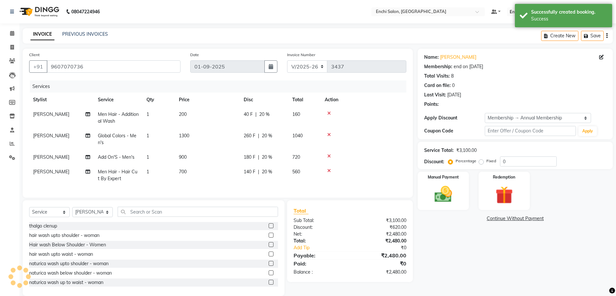
type input "20"
click at [49, 217] on select "Select Service Product Membership Package Voucher Prepaid Gift Card" at bounding box center [49, 212] width 41 height 10
select select "product"
click at [29, 213] on select "Select Service Product Membership Package Voucher Prepaid Gift Card" at bounding box center [49, 212] width 41 height 10
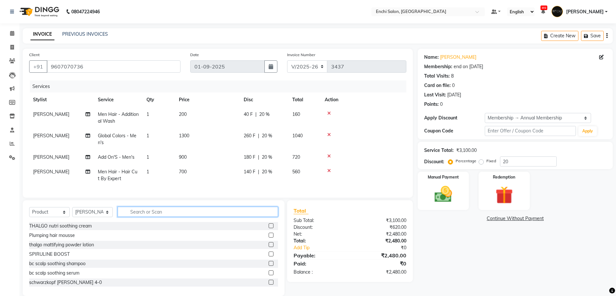
click at [174, 217] on input "text" at bounding box center [198, 211] width 160 height 10
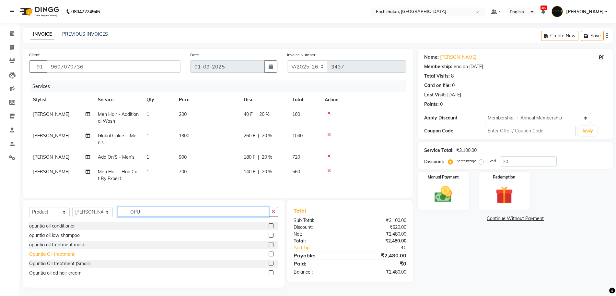
type input "OPU"
click at [68, 257] on div "Opuntia Oil treatment" at bounding box center [51, 254] width 45 height 7
checkbox input "false"
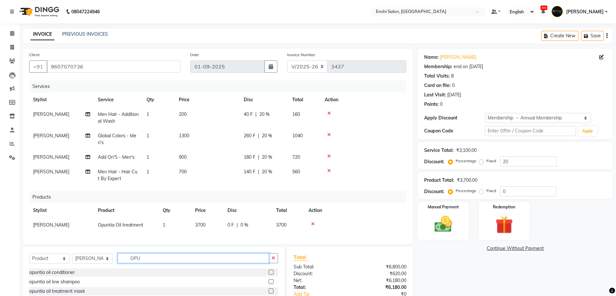
click at [155, 263] on input "OPU" at bounding box center [193, 258] width 151 height 10
type input "O"
type input "ROOT"
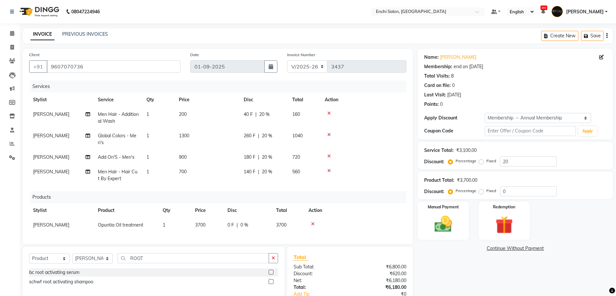
click at [270, 274] on label at bounding box center [271, 271] width 5 height 5
click at [270, 274] on input "checkbox" at bounding box center [271, 272] width 4 height 4
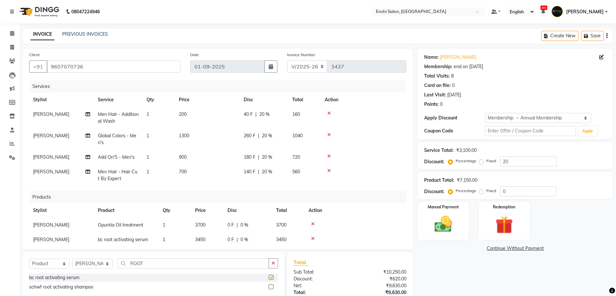
checkbox input "false"
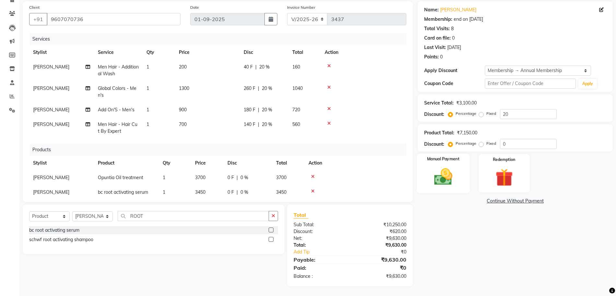
click at [426, 176] on div "Manual Payment" at bounding box center [443, 173] width 53 height 40
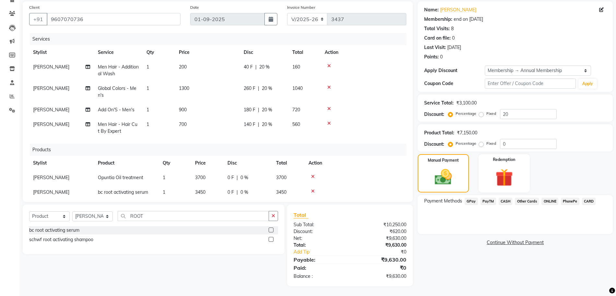
drag, startPoint x: 93, startPoint y: 128, endPoint x: 451, endPoint y: 229, distance: 371.9
click at [451, 229] on div "Payment Methods GPay PayTM CASH Other Cards ONLINE PhonePe CARD" at bounding box center [515, 214] width 195 height 39
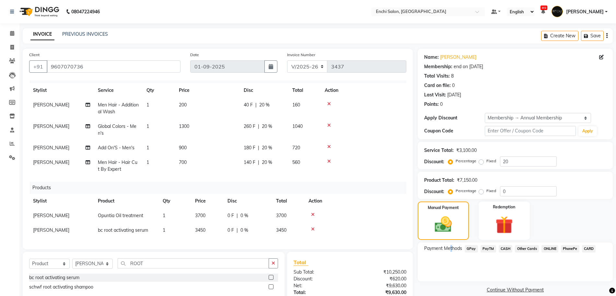
scroll to position [16, 0]
click at [52, 263] on select "Select Service Product Membership Package Voucher Prepaid Gift Card" at bounding box center [49, 263] width 41 height 10
select select "service"
click at [29, 258] on select "Select Service Product Membership Package Voucher Prepaid Gift Card" at bounding box center [49, 263] width 41 height 10
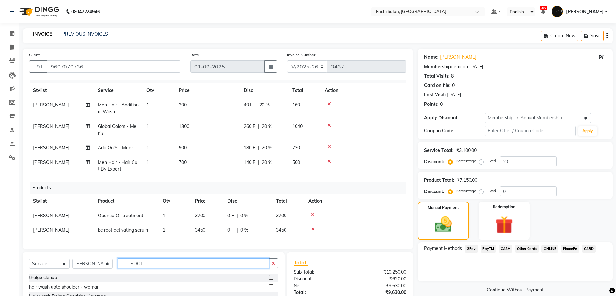
click at [157, 264] on input "ROOT" at bounding box center [193, 263] width 151 height 10
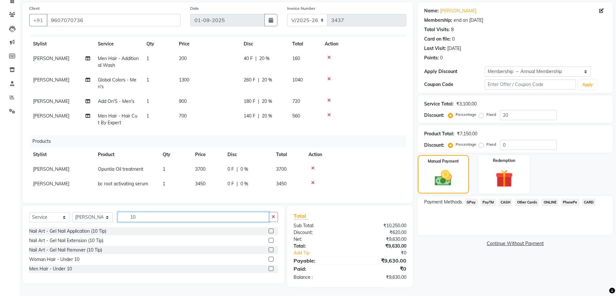
scroll to position [47, 0]
type input "10"
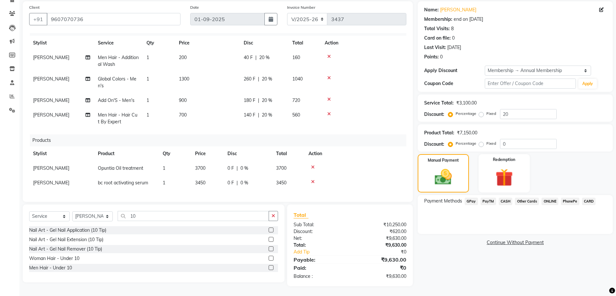
click at [269, 266] on label at bounding box center [271, 267] width 5 height 5
click at [269, 266] on input "checkbox" at bounding box center [271, 267] width 4 height 4
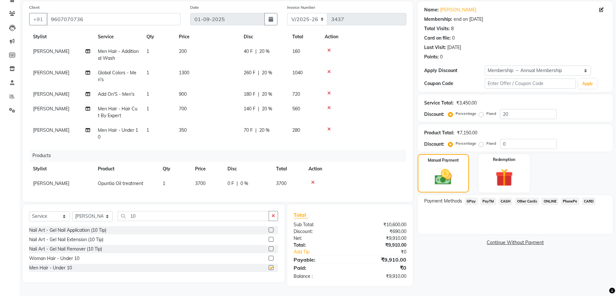
checkbox input "false"
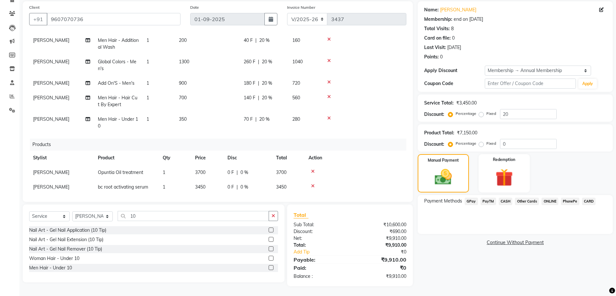
scroll to position [37, 0]
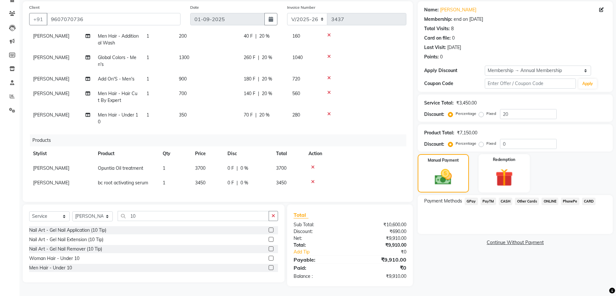
click at [472, 202] on span "GPay" at bounding box center [471, 200] width 13 height 7
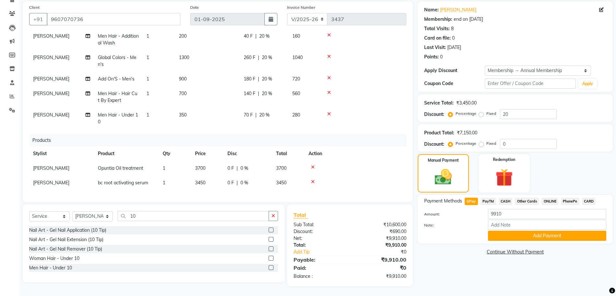
drag, startPoint x: 533, startPoint y: 233, endPoint x: 539, endPoint y: 194, distance: 38.7
click at [539, 195] on div "Payment Methods GPay PayTM CASH Other Cards ONLINE PhonePe CARD Amount: 9910 No…" at bounding box center [515, 219] width 195 height 48
click at [539, 236] on button "Add Payment" at bounding box center [547, 235] width 118 height 10
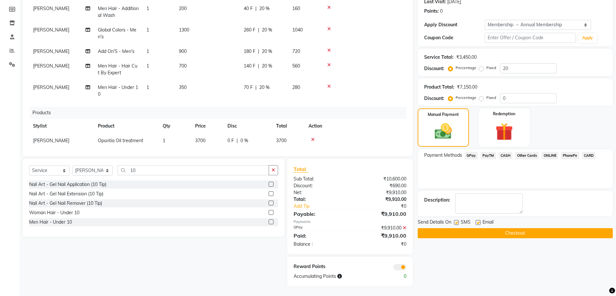
scroll to position [0, 0]
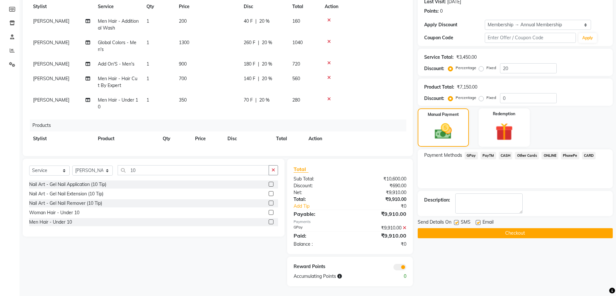
click at [458, 231] on button "Checkout" at bounding box center [515, 233] width 195 height 10
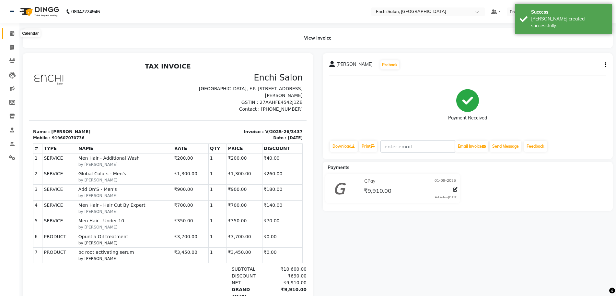
click at [10, 35] on icon at bounding box center [12, 33] width 4 height 5
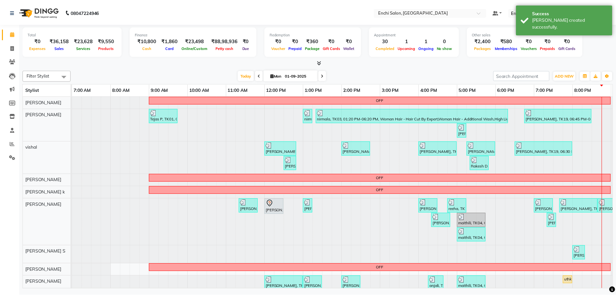
scroll to position [38, 0]
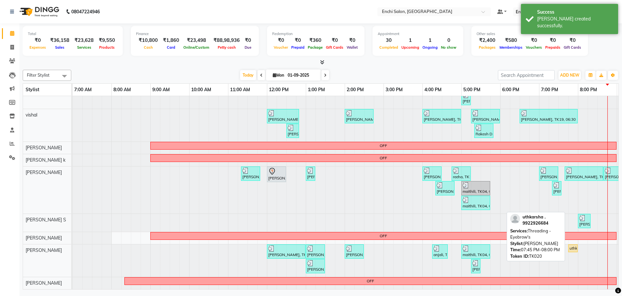
click at [572, 245] on div "uthkarsha ., TK20, 07:45 PM-08:00 PM, Threading - Eyebrow's" at bounding box center [573, 248] width 8 height 6
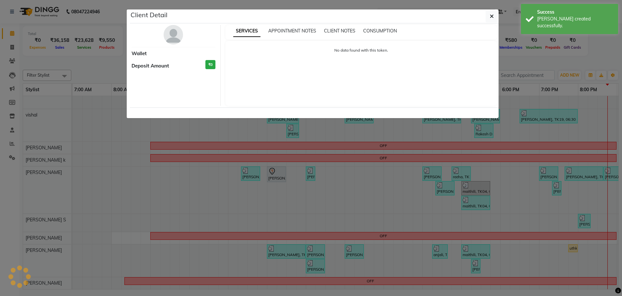
select select "1"
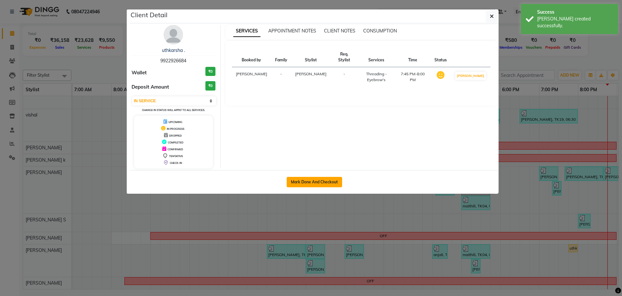
click at [335, 182] on button "Mark Done And Checkout" at bounding box center [314, 182] width 55 height 10
select select "service"
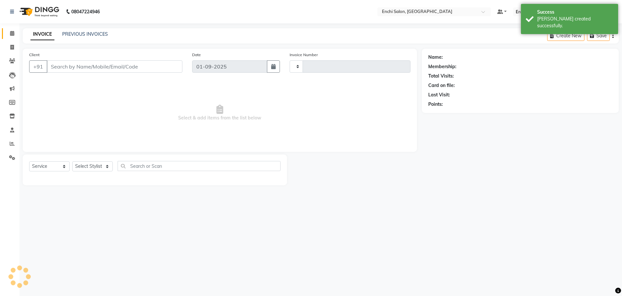
type input "3438"
select select "10"
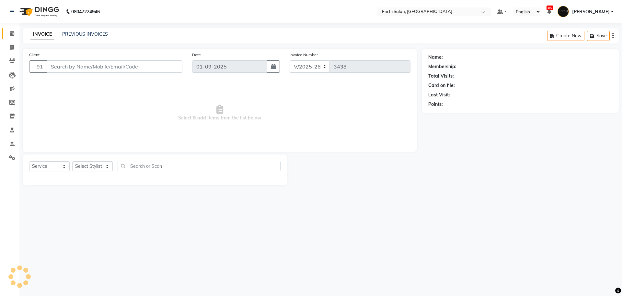
type input "9922926684"
select select "65814"
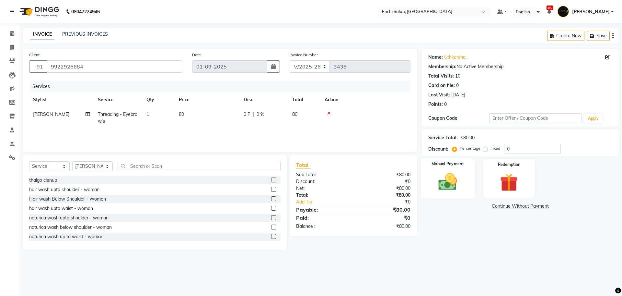
click at [449, 190] on img at bounding box center [448, 181] width 30 height 21
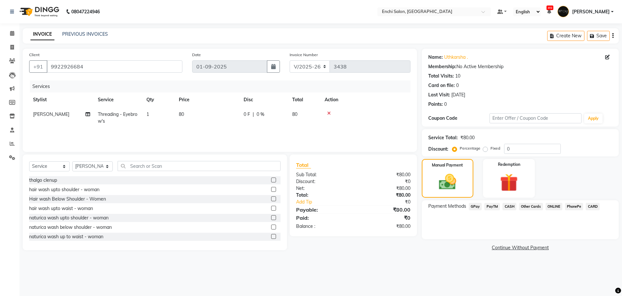
click at [471, 207] on span "GPay" at bounding box center [475, 206] width 13 height 7
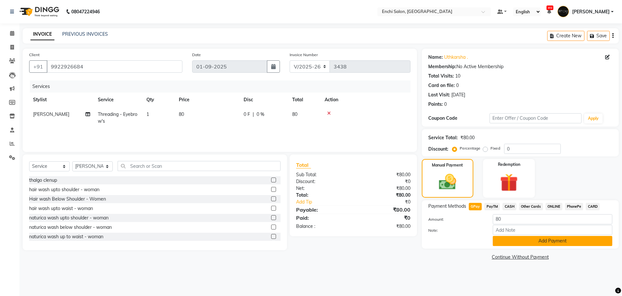
click at [521, 239] on button "Add Payment" at bounding box center [553, 241] width 120 height 10
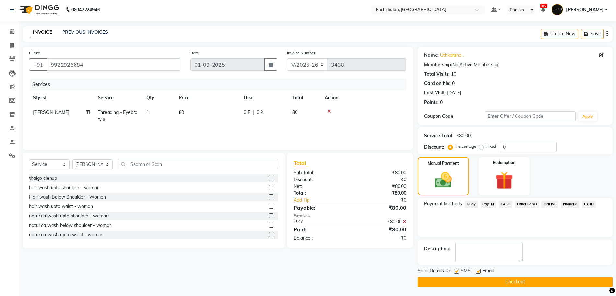
scroll to position [3, 0]
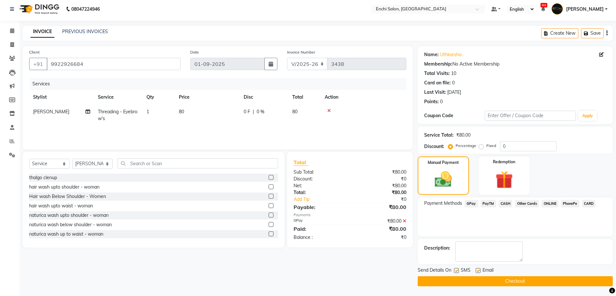
click at [515, 280] on button "Checkout" at bounding box center [515, 281] width 195 height 10
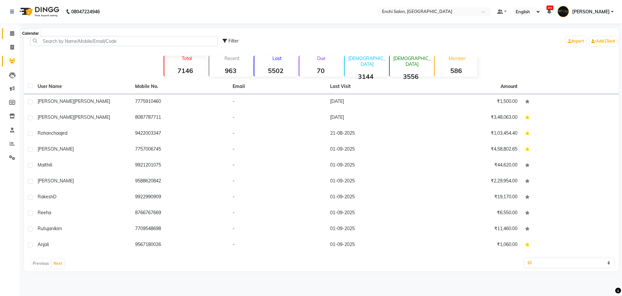
click at [14, 31] on icon at bounding box center [12, 33] width 4 height 5
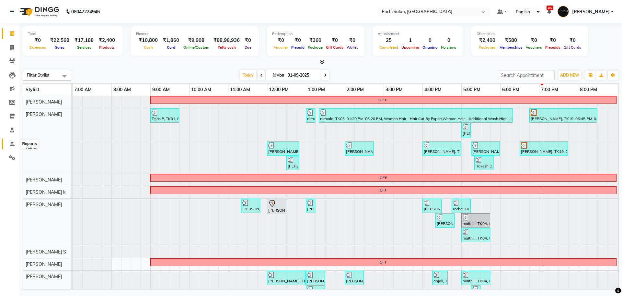
click at [15, 140] on span at bounding box center [11, 143] width 11 height 7
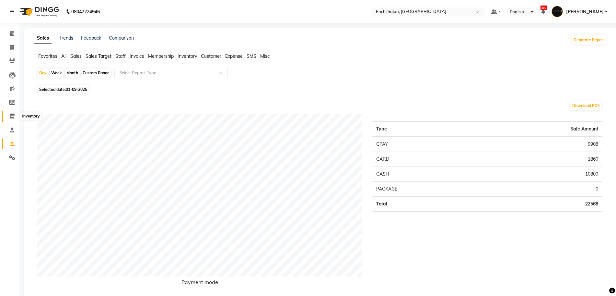
click at [12, 118] on icon at bounding box center [12, 115] width 6 height 5
select select
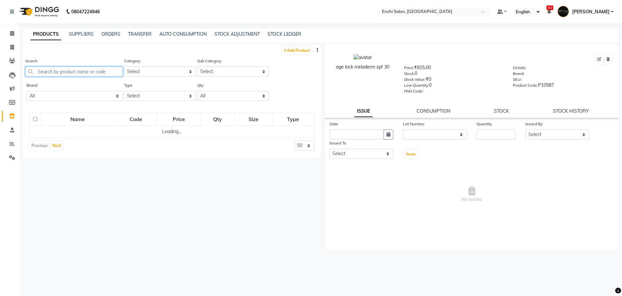
click at [62, 72] on input "text" at bounding box center [74, 71] width 98 height 10
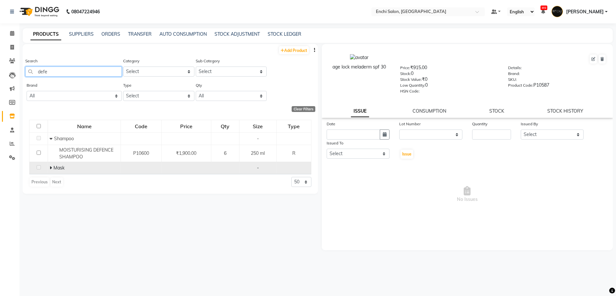
type input "defe"
click at [54, 167] on span "Mask" at bounding box center [58, 168] width 11 height 6
click at [49, 167] on td "Mask" at bounding box center [84, 168] width 73 height 12
click at [50, 168] on icon at bounding box center [51, 167] width 2 height 5
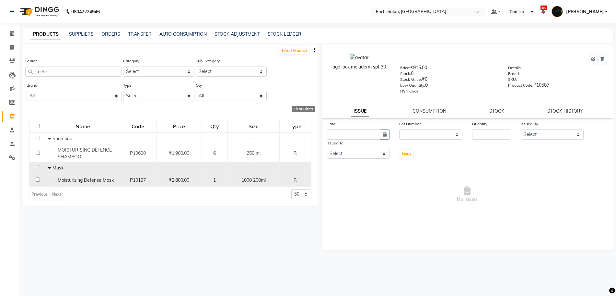
click at [81, 182] on span "Moisturizing Defense Mask" at bounding box center [86, 180] width 56 height 6
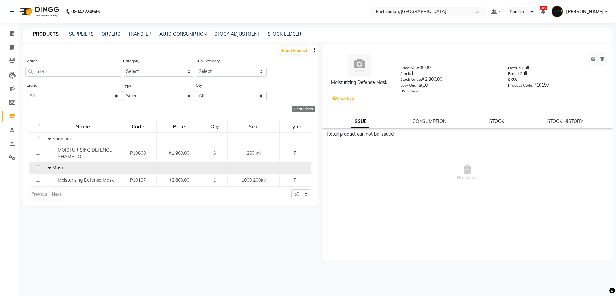
click at [493, 123] on link "STOCK" at bounding box center [496, 121] width 15 height 6
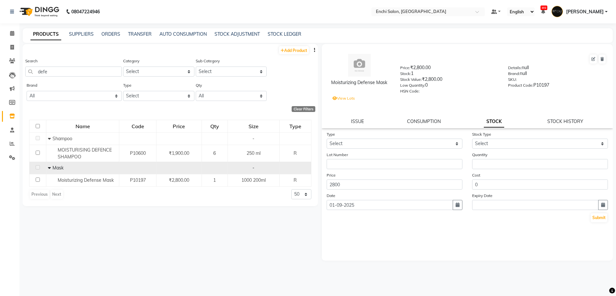
click at [422, 149] on form "Type Select In Out Stock Type Select Lot Number Quantity Price 2800 Cost 0 Date…" at bounding box center [468, 177] width 282 height 92
click at [420, 140] on select "Select In Out" at bounding box center [395, 143] width 136 height 10
select select "in"
click at [327, 138] on select "Select In Out" at bounding box center [395, 143] width 136 height 10
drag, startPoint x: 527, startPoint y: 143, endPoint x: 525, endPoint y: 147, distance: 4.6
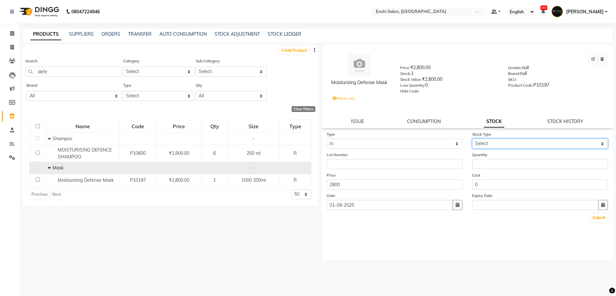
click at [527, 143] on select "Select New Stock Adjustment Return Other" at bounding box center [540, 143] width 136 height 10
select select "new stock"
click at [472, 138] on select "Select New Stock Adjustment Return Other" at bounding box center [540, 143] width 136 height 10
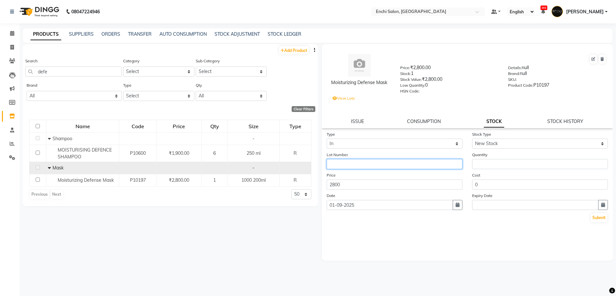
click at [389, 168] on input "text" at bounding box center [395, 164] width 136 height 10
type input "5"
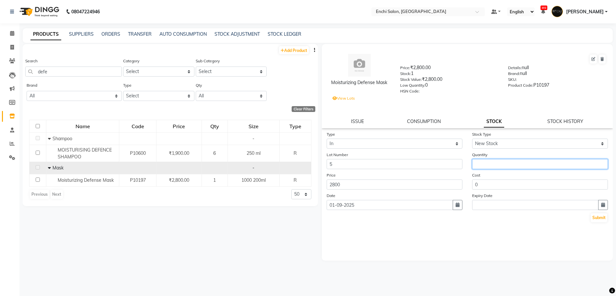
click at [481, 163] on input "number" at bounding box center [540, 164] width 136 height 10
type input "5"
click at [600, 213] on button "Submit" at bounding box center [599, 217] width 17 height 9
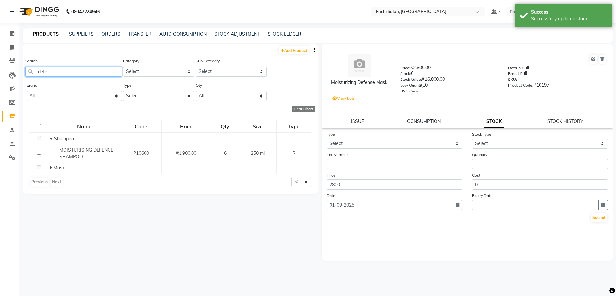
click at [55, 71] on input "defe" at bounding box center [73, 71] width 97 height 10
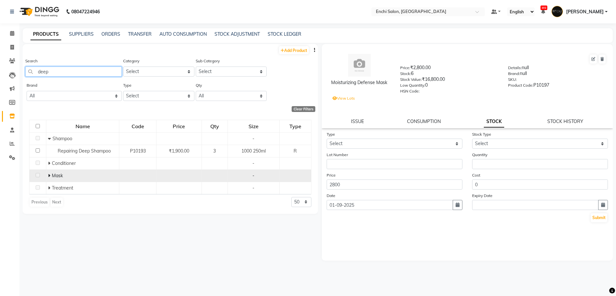
type input "deep"
click at [48, 176] on icon at bounding box center [49, 175] width 2 height 5
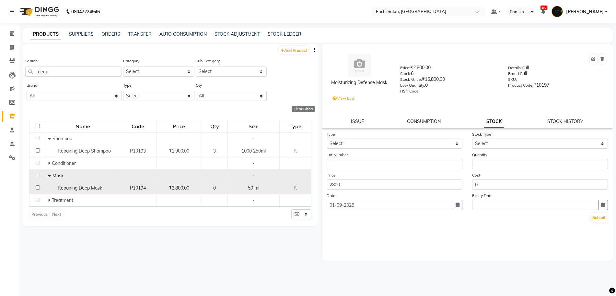
click at [58, 186] on span "Repairing Deep Mask" at bounding box center [80, 188] width 44 height 6
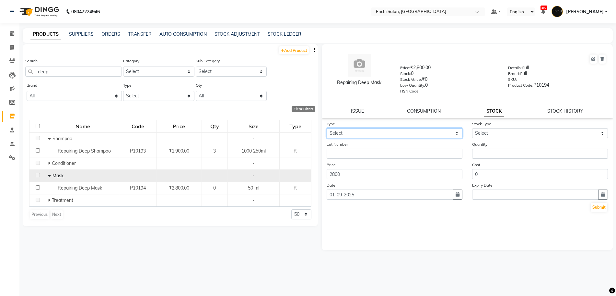
click at [337, 132] on select "Select In Out" at bounding box center [395, 133] width 136 height 10
select select "in"
click at [327, 128] on select "Select In Out" at bounding box center [395, 133] width 136 height 10
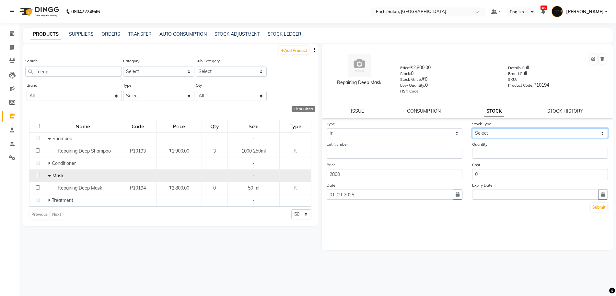
click at [490, 131] on select "Select New Stock Adjustment Return Other" at bounding box center [540, 133] width 136 height 10
select select "new stock"
click at [472, 128] on select "Select New Stock Adjustment Return Other" at bounding box center [540, 133] width 136 height 10
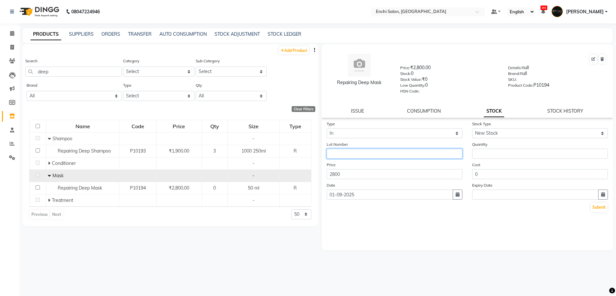
click at [392, 156] on input "text" at bounding box center [395, 153] width 136 height 10
type input "5"
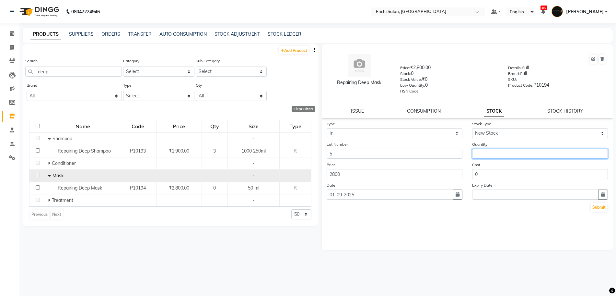
click at [517, 149] on input "number" at bounding box center [540, 153] width 136 height 10
type input "5"
click at [599, 207] on button "Submit" at bounding box center [599, 207] width 17 height 9
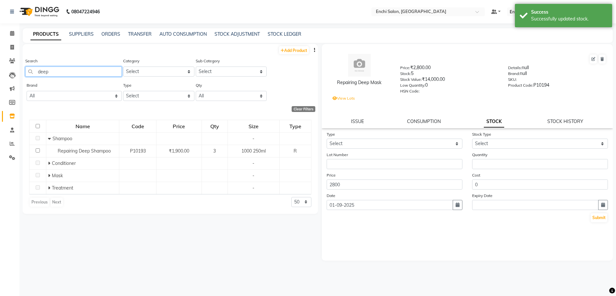
click at [53, 71] on input "deep" at bounding box center [73, 71] width 97 height 10
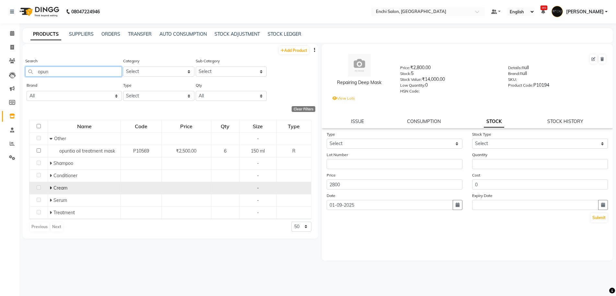
type input "opun"
click at [51, 185] on icon at bounding box center [51, 187] width 2 height 5
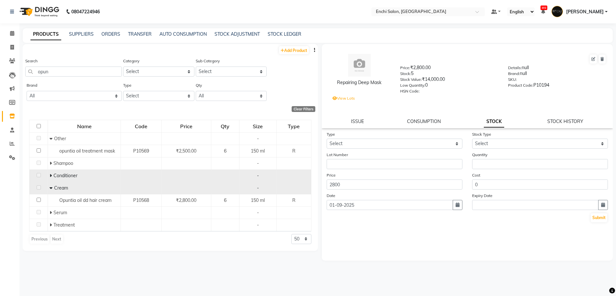
click at [51, 176] on icon at bounding box center [51, 175] width 2 height 5
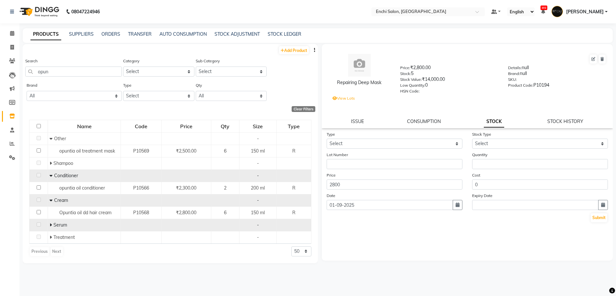
click at [52, 225] on span at bounding box center [52, 225] width 4 height 6
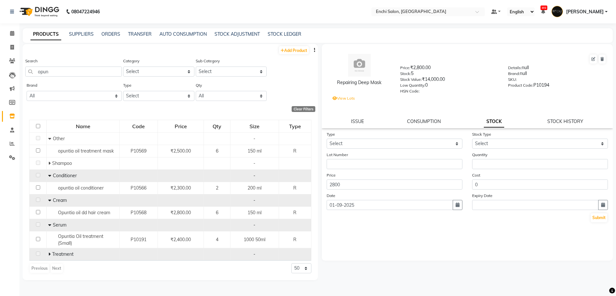
click at [50, 254] on icon at bounding box center [49, 254] width 2 height 5
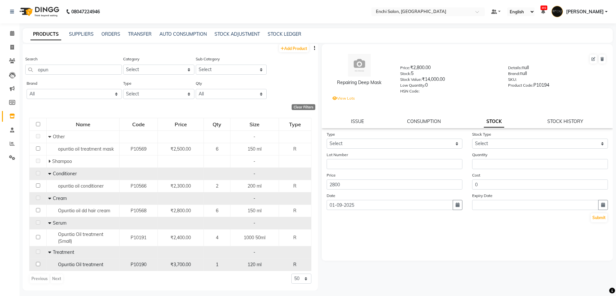
click at [83, 263] on span "Opuntia Oil treatment" at bounding box center [80, 264] width 45 height 6
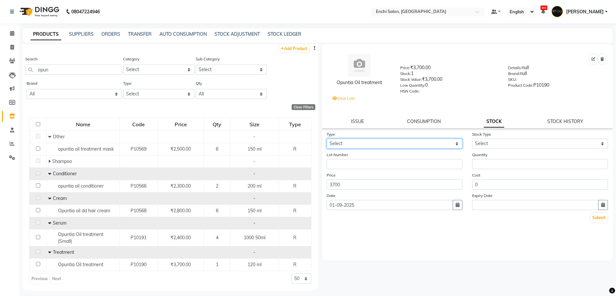
click at [390, 139] on select "Select In Out" at bounding box center [395, 143] width 136 height 10
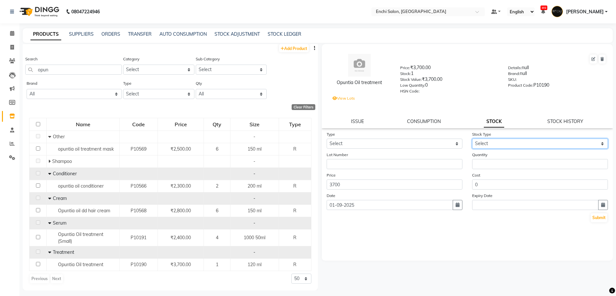
click at [494, 142] on select "Select New Stock Adjustment Return Other" at bounding box center [540, 143] width 136 height 10
select select "new stock"
click at [472, 138] on select "Select New Stock Adjustment Return Other" at bounding box center [540, 143] width 136 height 10
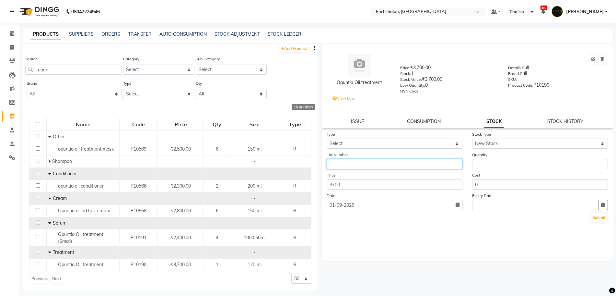
click at [392, 165] on input "text" at bounding box center [395, 164] width 136 height 10
type input "4"
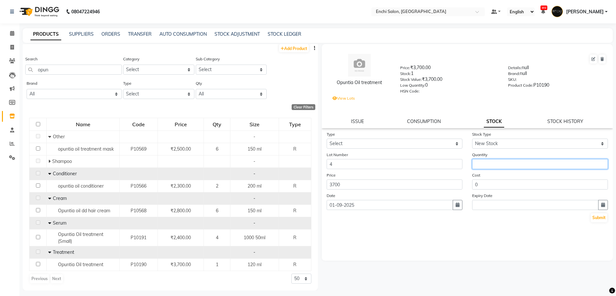
click at [506, 164] on input "number" at bounding box center [540, 164] width 136 height 10
type input "4"
click at [596, 218] on button "Submit" at bounding box center [599, 217] width 17 height 9
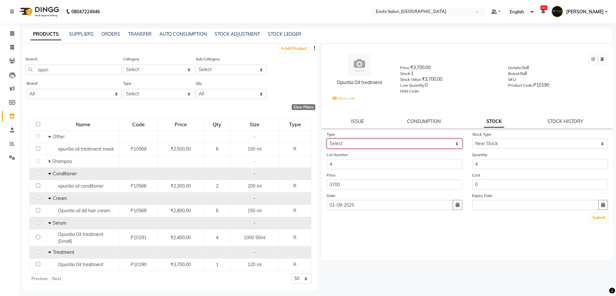
click at [402, 146] on select "Select In Out" at bounding box center [395, 143] width 136 height 10
select select "in"
click at [327, 138] on select "Select In Out" at bounding box center [395, 143] width 136 height 10
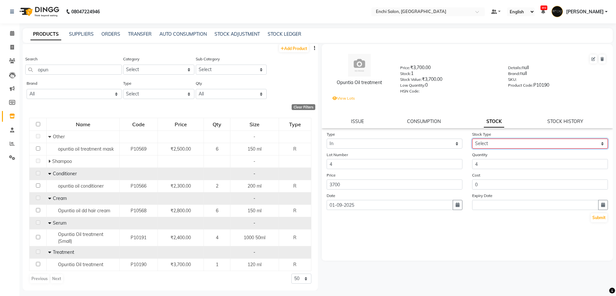
click at [507, 138] on select "Select New Stock Adjustment Return Other" at bounding box center [540, 143] width 136 height 10
select select "new stock"
click at [472, 138] on select "Select New Stock Adjustment Return Other" at bounding box center [540, 143] width 136 height 10
click at [609, 219] on div "Type Select In Out Stock Type Select New Stock Adjustment Return Other Lot Numb…" at bounding box center [467, 177] width 291 height 92
click at [60, 67] on input "opun" at bounding box center [73, 70] width 97 height 10
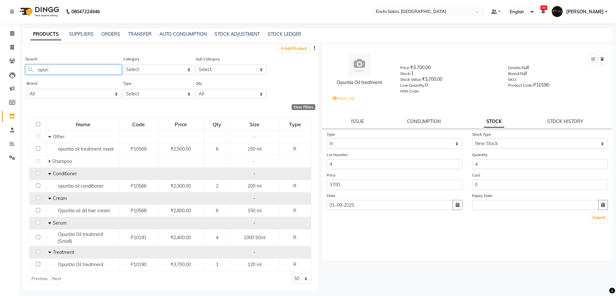
click at [60, 67] on input "opun" at bounding box center [73, 70] width 97 height 10
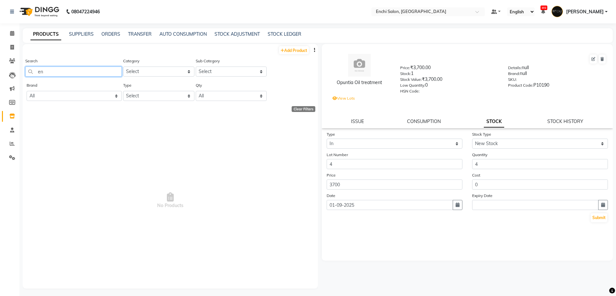
type input "e"
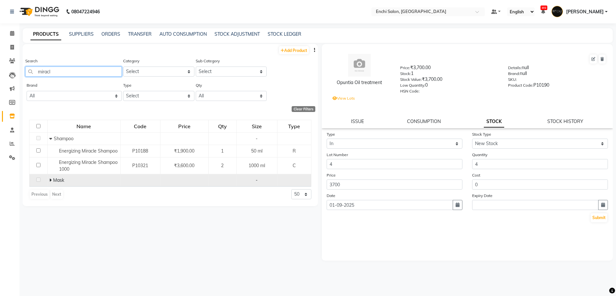
type input "miracl"
click at [53, 179] on span "Mask" at bounding box center [58, 180] width 11 height 6
click at [51, 180] on icon at bounding box center [50, 180] width 2 height 5
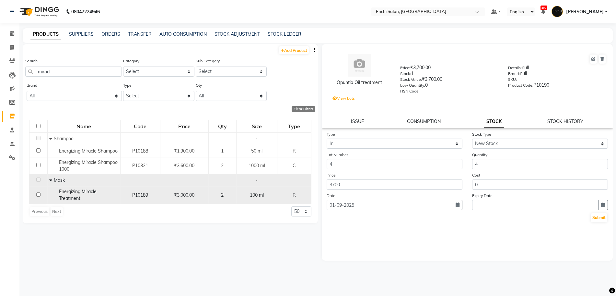
click at [68, 191] on span "Energizing Miracle Treatment" at bounding box center [78, 194] width 38 height 13
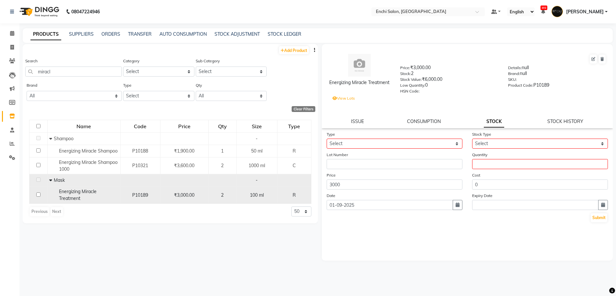
click at [77, 202] on td "Energizing Miracle Treatment" at bounding box center [83, 194] width 73 height 17
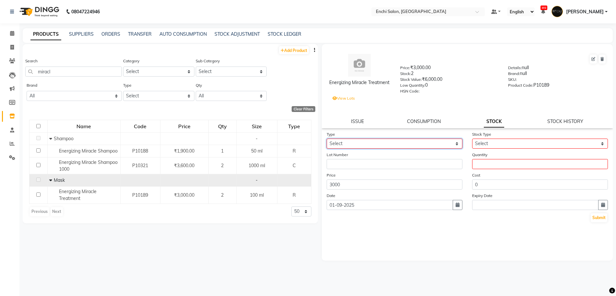
click at [396, 139] on select "Select In Out" at bounding box center [395, 143] width 136 height 10
select select "in"
click at [327, 138] on select "Select In Out" at bounding box center [395, 143] width 136 height 10
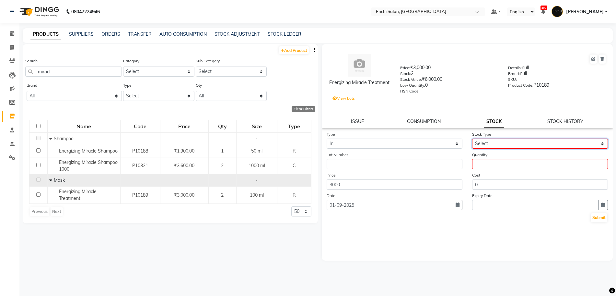
click at [514, 146] on select "Select New Stock Adjustment Return Other" at bounding box center [540, 143] width 136 height 10
select select "new stock"
click at [472, 138] on select "Select New Stock Adjustment Return Other" at bounding box center [540, 143] width 136 height 10
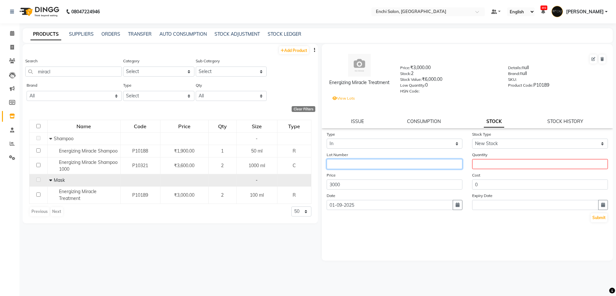
click at [428, 166] on input "text" at bounding box center [395, 164] width 136 height 10
type input "3"
click at [496, 169] on form "Type Select In Out Stock Type Select New Stock Adjustment Return Other Lot Numb…" at bounding box center [468, 177] width 282 height 92
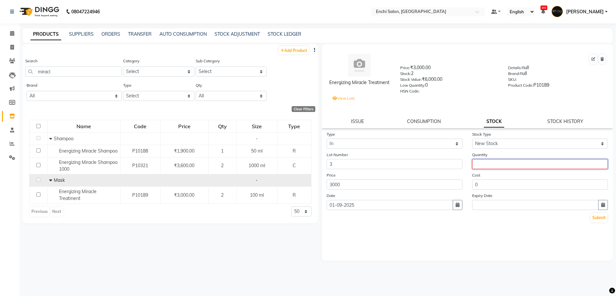
click at [497, 166] on input "number" at bounding box center [540, 164] width 136 height 10
type input "3"
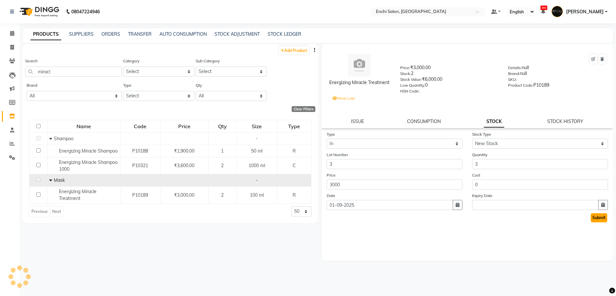
click at [593, 219] on button "Submit" at bounding box center [599, 217] width 17 height 9
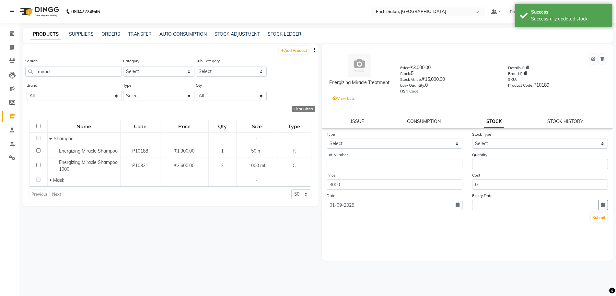
click at [51, 76] on div "Search miracl" at bounding box center [73, 69] width 97 height 24
click at [54, 70] on input "miracl" at bounding box center [73, 71] width 97 height 10
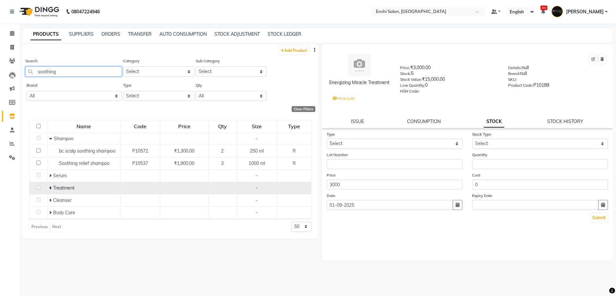
type input "soothing"
click at [62, 188] on span "Treatment" at bounding box center [63, 188] width 21 height 6
click at [51, 186] on icon at bounding box center [50, 187] width 2 height 5
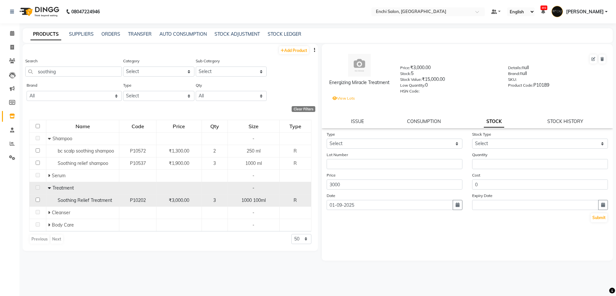
click at [77, 201] on span "Soothing Relief Treatment" at bounding box center [85, 200] width 54 height 6
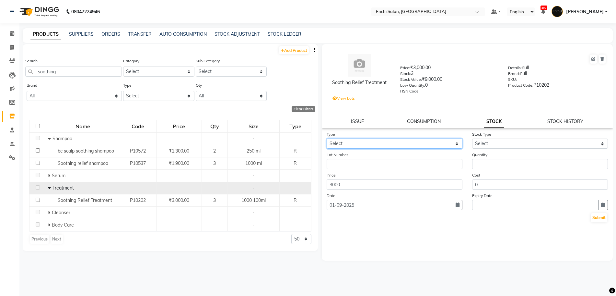
click at [382, 145] on select "Select In Out" at bounding box center [395, 143] width 136 height 10
select select "in"
click at [327, 138] on select "Select In Out" at bounding box center [395, 143] width 136 height 10
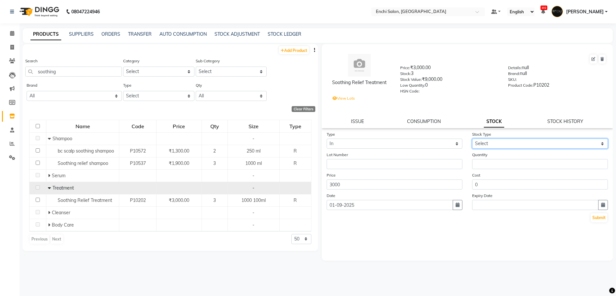
click at [527, 145] on select "Select New Stock Adjustment Return Other" at bounding box center [540, 143] width 136 height 10
select select "new stock"
click at [472, 138] on select "Select New Stock Adjustment Return Other" at bounding box center [540, 143] width 136 height 10
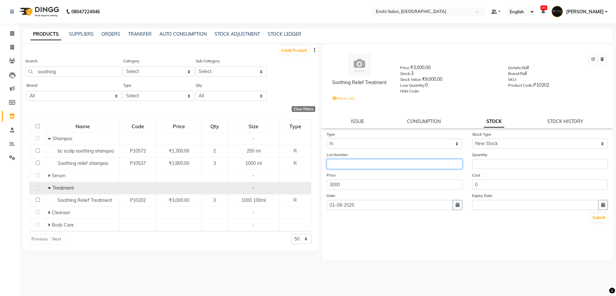
click at [413, 161] on input "text" at bounding box center [395, 164] width 136 height 10
type input "2"
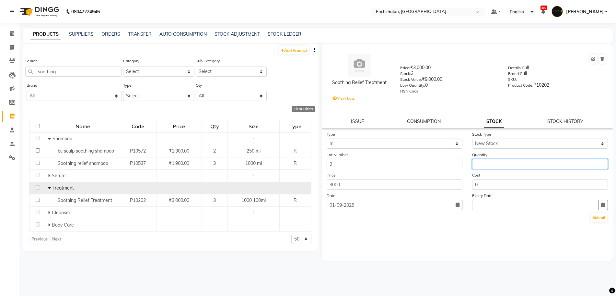
click at [479, 164] on input "number" at bounding box center [540, 164] width 136 height 10
type input "2"
click at [604, 217] on button "Submit" at bounding box center [599, 217] width 17 height 9
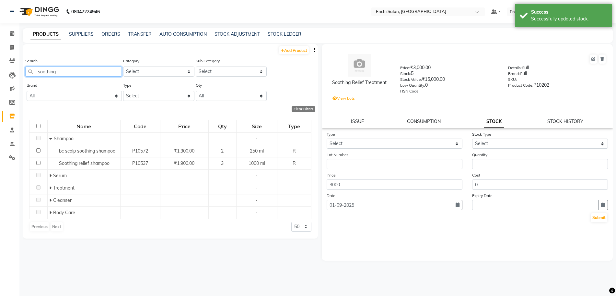
click at [61, 71] on input "soothing" at bounding box center [73, 71] width 97 height 10
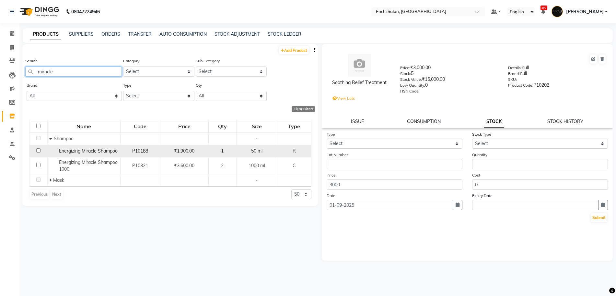
type input "miracle"
click at [76, 155] on td "Energizing Miracle Shampoo" at bounding box center [83, 151] width 73 height 12
click at [66, 150] on span "Energizing Miracle Shampoo" at bounding box center [88, 151] width 59 height 6
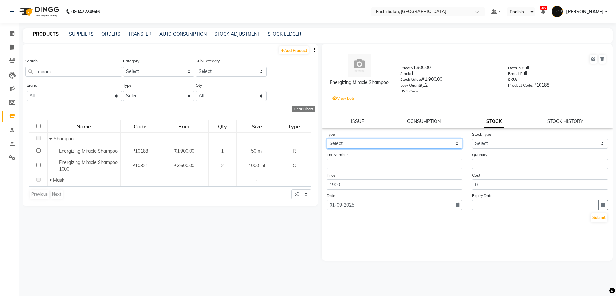
click at [424, 144] on select "Select In Out" at bounding box center [395, 143] width 136 height 10
select select "in"
click at [327, 138] on select "Select In Out" at bounding box center [395, 143] width 136 height 10
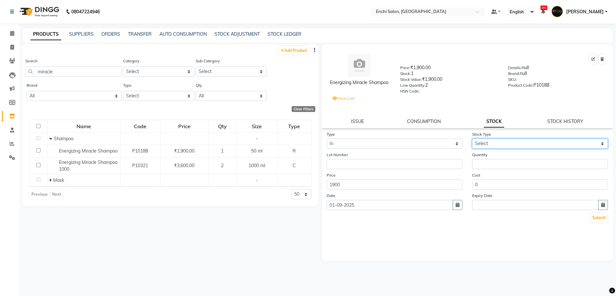
drag, startPoint x: 504, startPoint y: 142, endPoint x: 506, endPoint y: 147, distance: 5.2
click at [504, 142] on select "Select New Stock Adjustment Return Other" at bounding box center [540, 143] width 136 height 10
select select "new stock"
click at [472, 138] on select "Select New Stock Adjustment Return Other" at bounding box center [540, 143] width 136 height 10
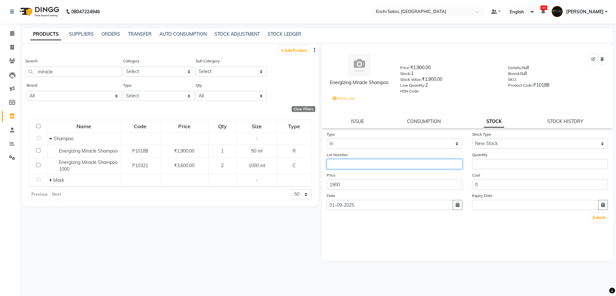
click at [410, 165] on input "text" at bounding box center [395, 164] width 136 height 10
type input "4"
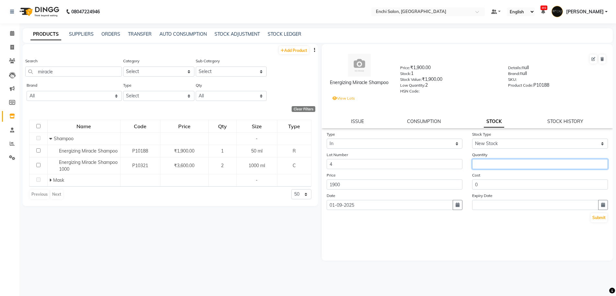
click at [528, 167] on input "number" at bounding box center [540, 164] width 136 height 10
type input "4"
click at [599, 218] on button "Submit" at bounding box center [599, 217] width 17 height 9
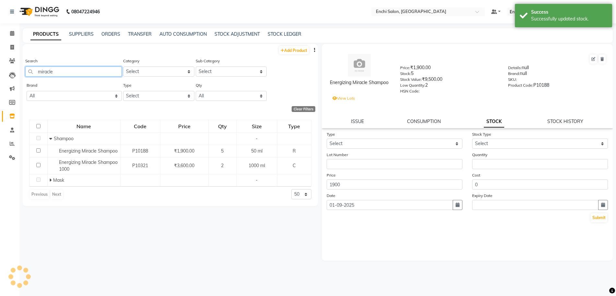
click at [95, 70] on input "miracle" at bounding box center [73, 71] width 97 height 10
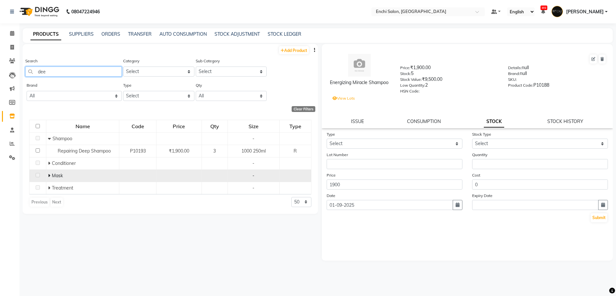
type input "dee"
click at [47, 175] on td "Mask" at bounding box center [82, 175] width 73 height 12
click at [55, 174] on span "Mask" at bounding box center [57, 175] width 11 height 6
click at [50, 174] on span at bounding box center [50, 175] width 4 height 6
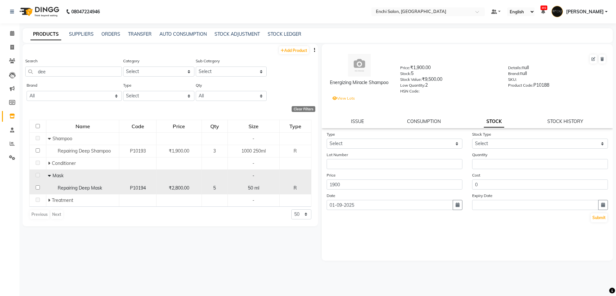
click at [76, 189] on span "Repairing Deep Mask" at bounding box center [80, 188] width 44 height 6
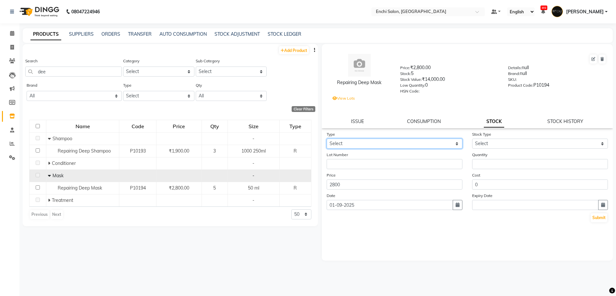
click at [340, 143] on select "Select In Out" at bounding box center [395, 143] width 136 height 10
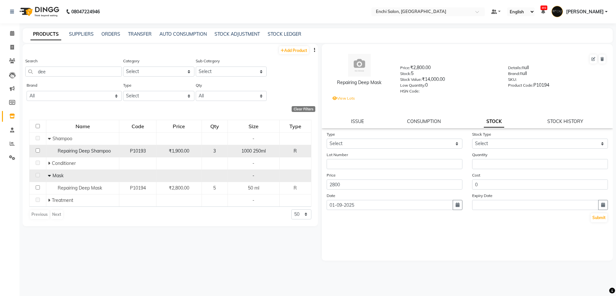
click at [74, 152] on span "Repairing Deep Shampoo" at bounding box center [84, 151] width 53 height 6
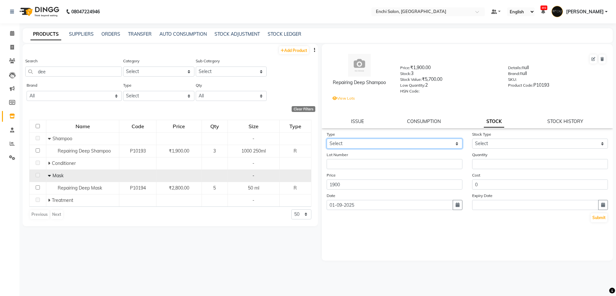
click at [428, 144] on select "Select In Out" at bounding box center [395, 143] width 136 height 10
select select "in"
click at [327, 138] on select "Select In Out" at bounding box center [395, 143] width 136 height 10
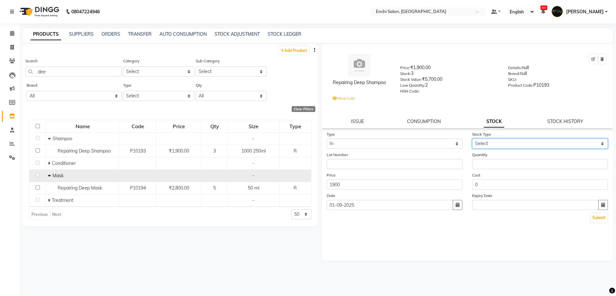
click at [511, 143] on select "Select New Stock Adjustment Return Other" at bounding box center [540, 143] width 136 height 10
select select "new stock"
click at [472, 138] on select "Select New Stock Adjustment Return Other" at bounding box center [540, 143] width 136 height 10
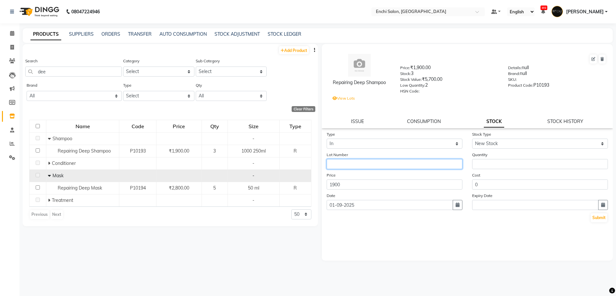
click at [378, 167] on input "text" at bounding box center [395, 164] width 136 height 10
type input "1"
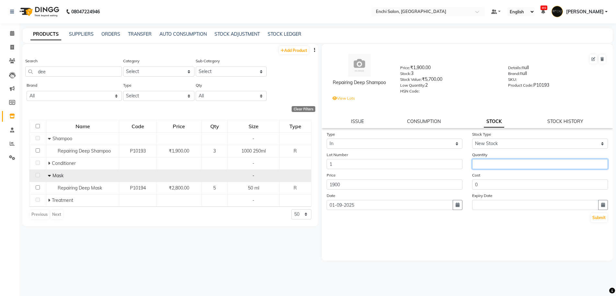
click at [494, 162] on input "number" at bounding box center [540, 164] width 136 height 10
type input "1"
click at [596, 213] on button "Submit" at bounding box center [599, 217] width 17 height 9
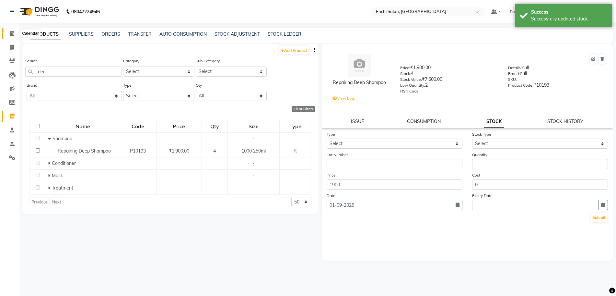
click at [14, 36] on span at bounding box center [11, 33] width 11 height 7
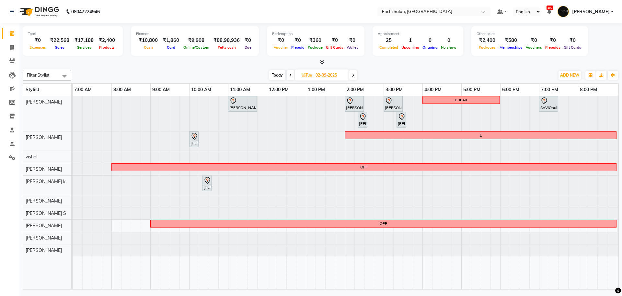
click at [275, 74] on span "Today" at bounding box center [277, 75] width 16 height 10
type input "01-09-2025"
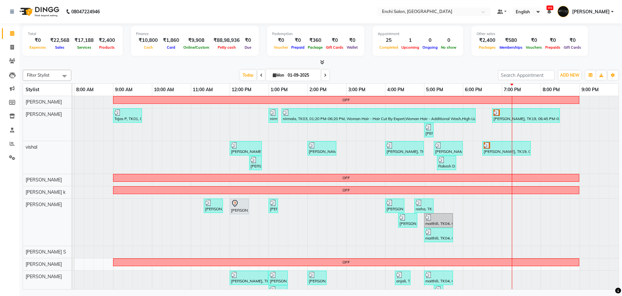
click at [500, 60] on div at bounding box center [321, 62] width 596 height 7
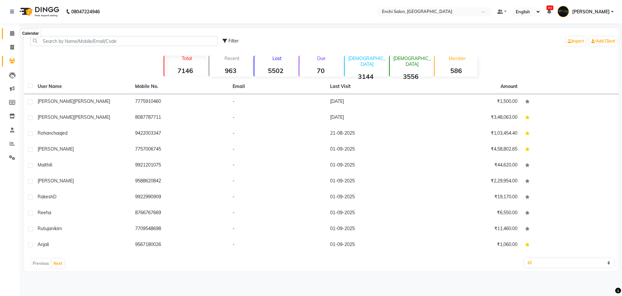
click at [11, 35] on icon at bounding box center [12, 33] width 4 height 5
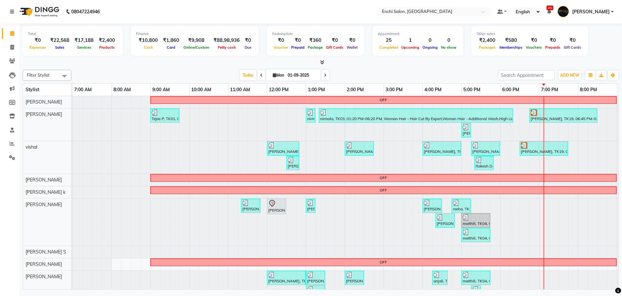
click at [325, 75] on icon at bounding box center [325, 75] width 3 height 4
type input "02-09-2025"
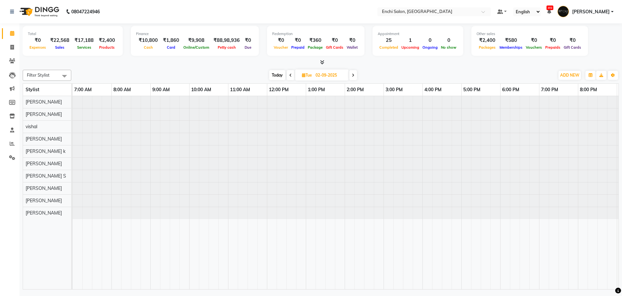
scroll to position [0, 37]
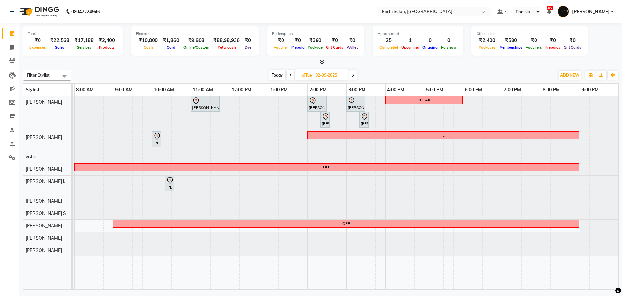
click at [35, 102] on div at bounding box center [35, 113] width 0 height 35
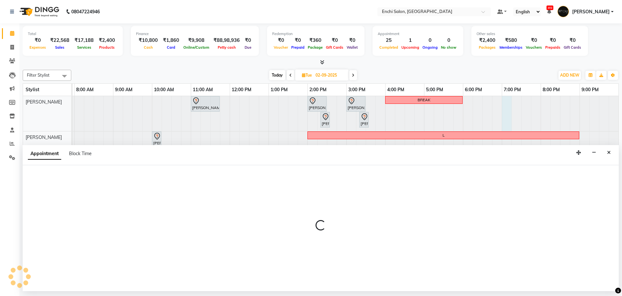
select select "592"
select select "tentative"
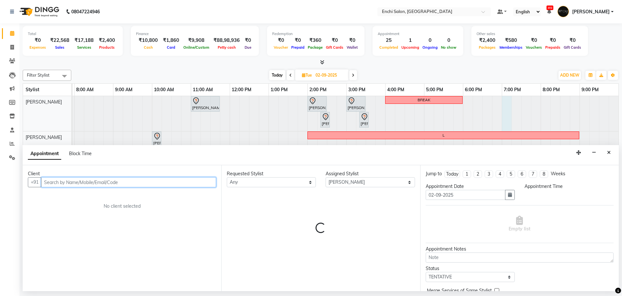
select select "1140"
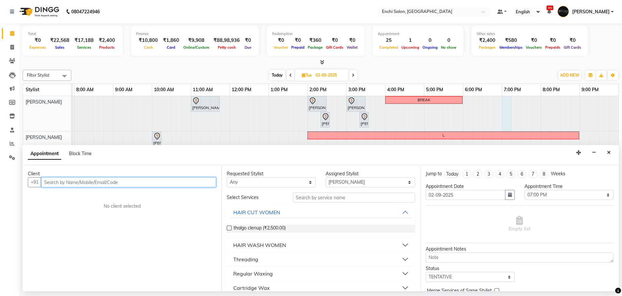
click at [47, 184] on input "text" at bounding box center [128, 182] width 175 height 10
click at [74, 199] on button "SAVIO 9096563466" at bounding box center [74, 196] width 65 height 10
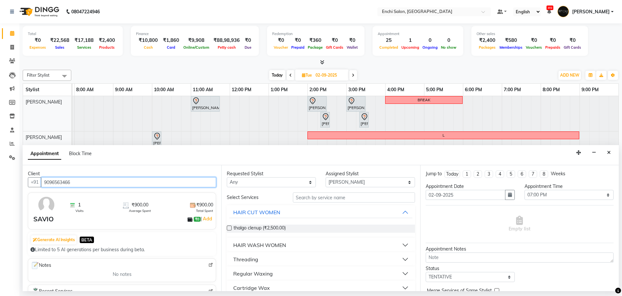
type input "9096563466"
click at [372, 191] on div "Requested Stylist Any Apurva k Arjun shinde jagdevi dudhni Kawaljit G Parmeshwa…" at bounding box center [320, 228] width 199 height 126
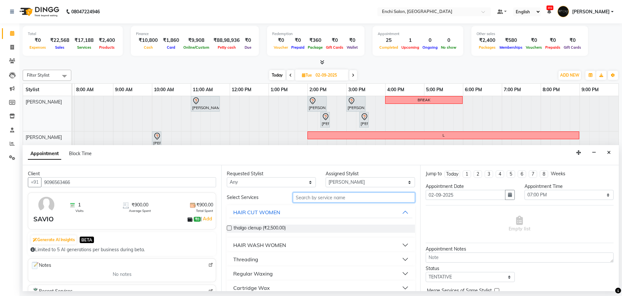
click at [371, 197] on input "text" at bounding box center [354, 197] width 122 height 10
type input "cut"
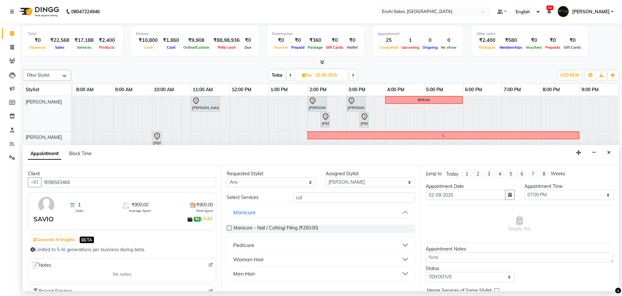
click at [244, 269] on div "Men Hair" at bounding box center [244, 273] width 22 height 8
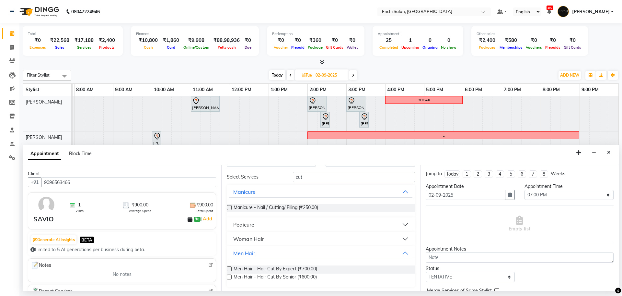
click at [244, 269] on span "Men Hair - Hair Cut By Expert (₹700.00)" at bounding box center [276, 269] width 84 height 8
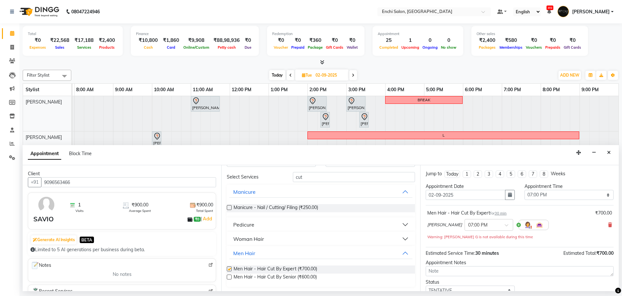
checkbox input "false"
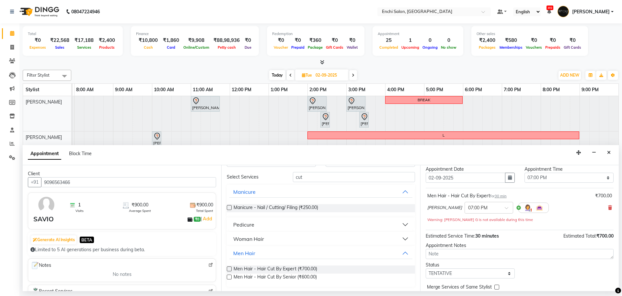
scroll to position [45, 0]
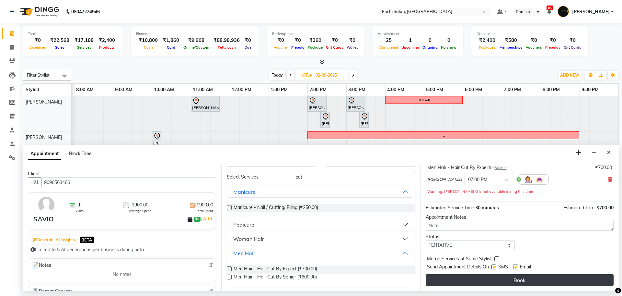
click at [557, 280] on button "Book" at bounding box center [520, 280] width 188 height 12
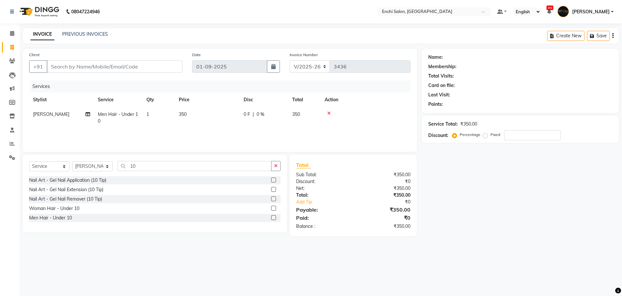
select select "10"
select select "service"
select select "25297"
click at [12, 35] on icon at bounding box center [12, 33] width 4 height 5
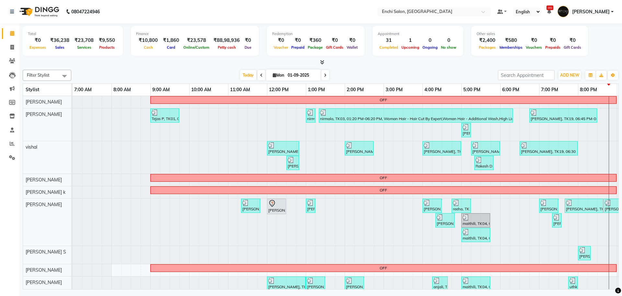
click span
type input "02-09-2025"
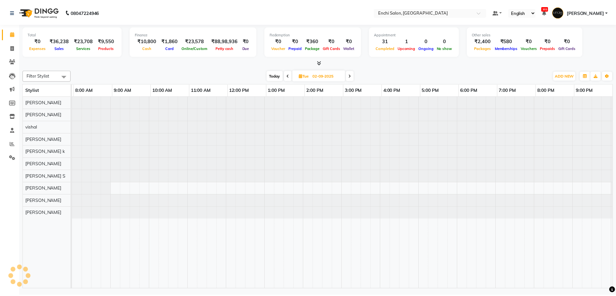
scroll to position [0, 37]
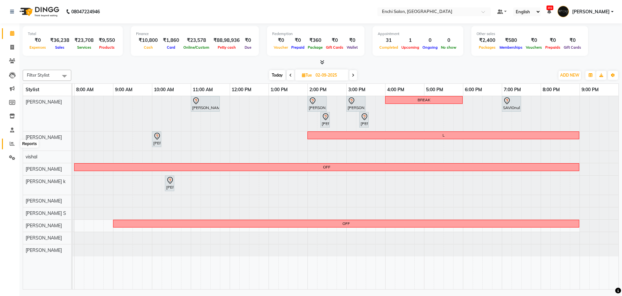
click span
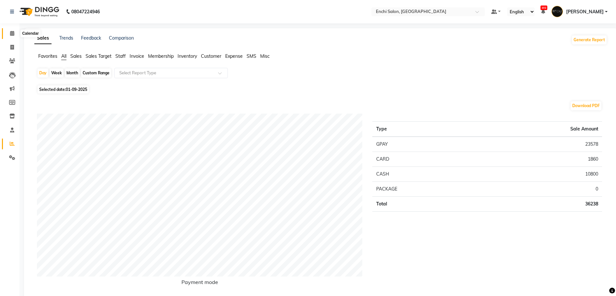
click span
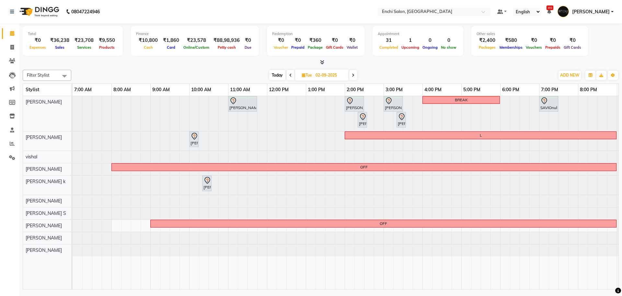
click span "Today"
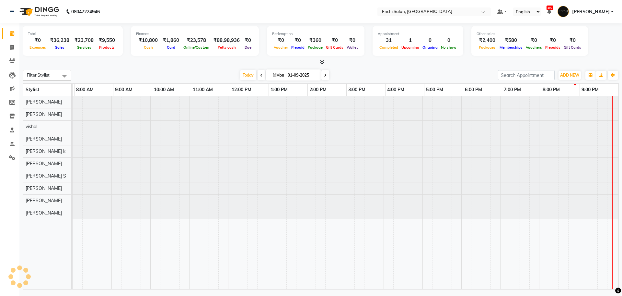
scroll to position [0, 37]
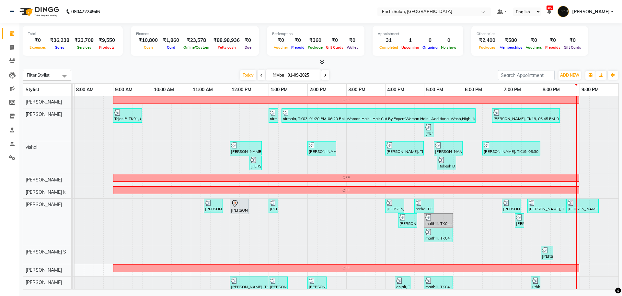
click span
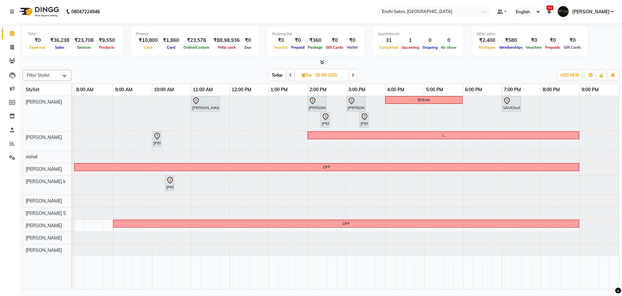
click div "Filter Stylist Select All [PERSON_NAME] [PERSON_NAME] [PERSON_NAME] k Arjun [PE…"
click span "Today"
type input "01-09-2025"
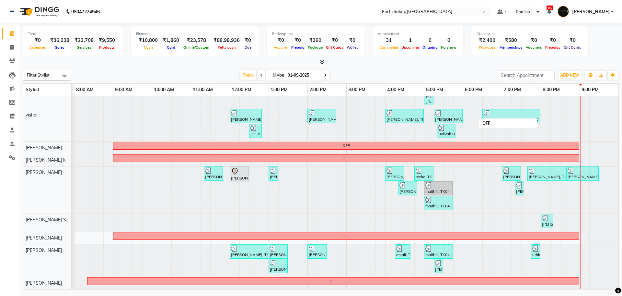
scroll to position [0, 0]
